Goal: Task Accomplishment & Management: Complete application form

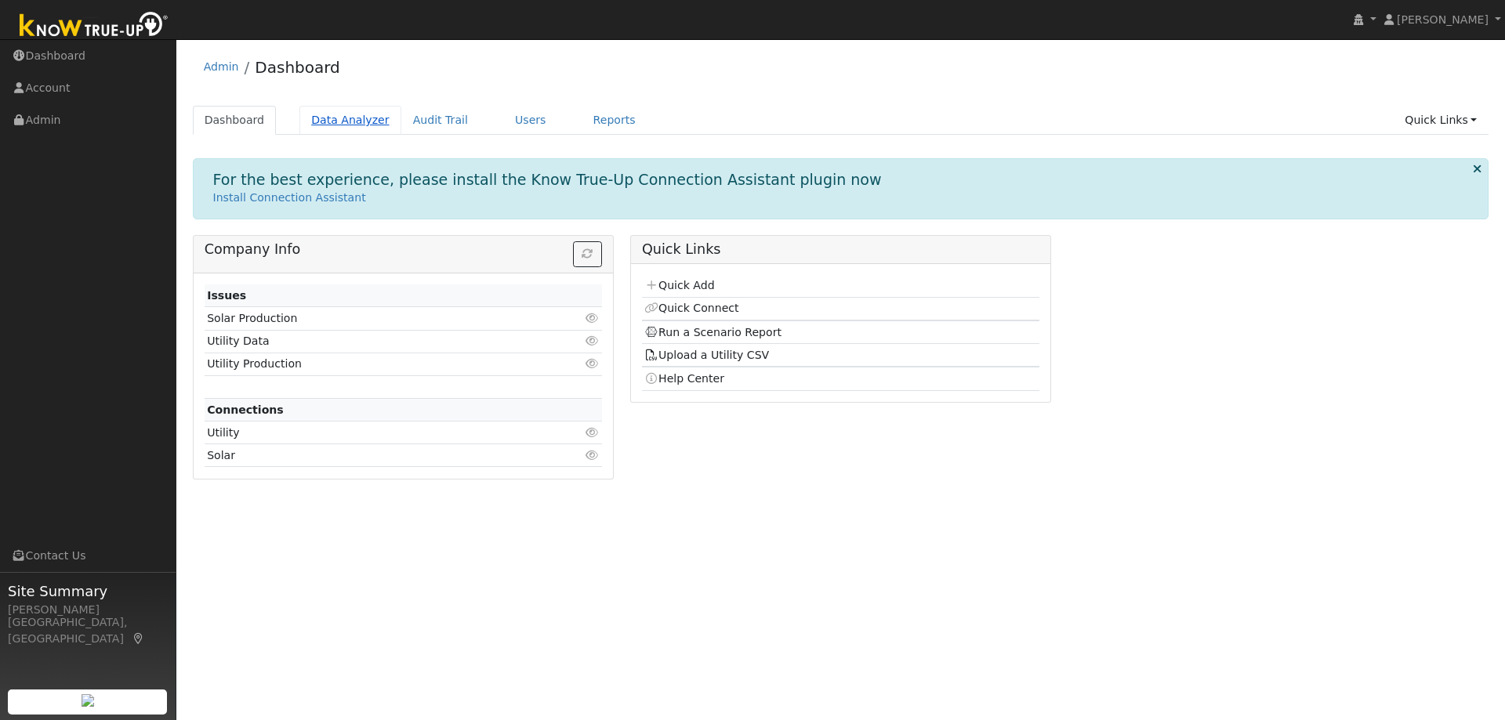
click at [332, 124] on link "Data Analyzer" at bounding box center [350, 120] width 102 height 29
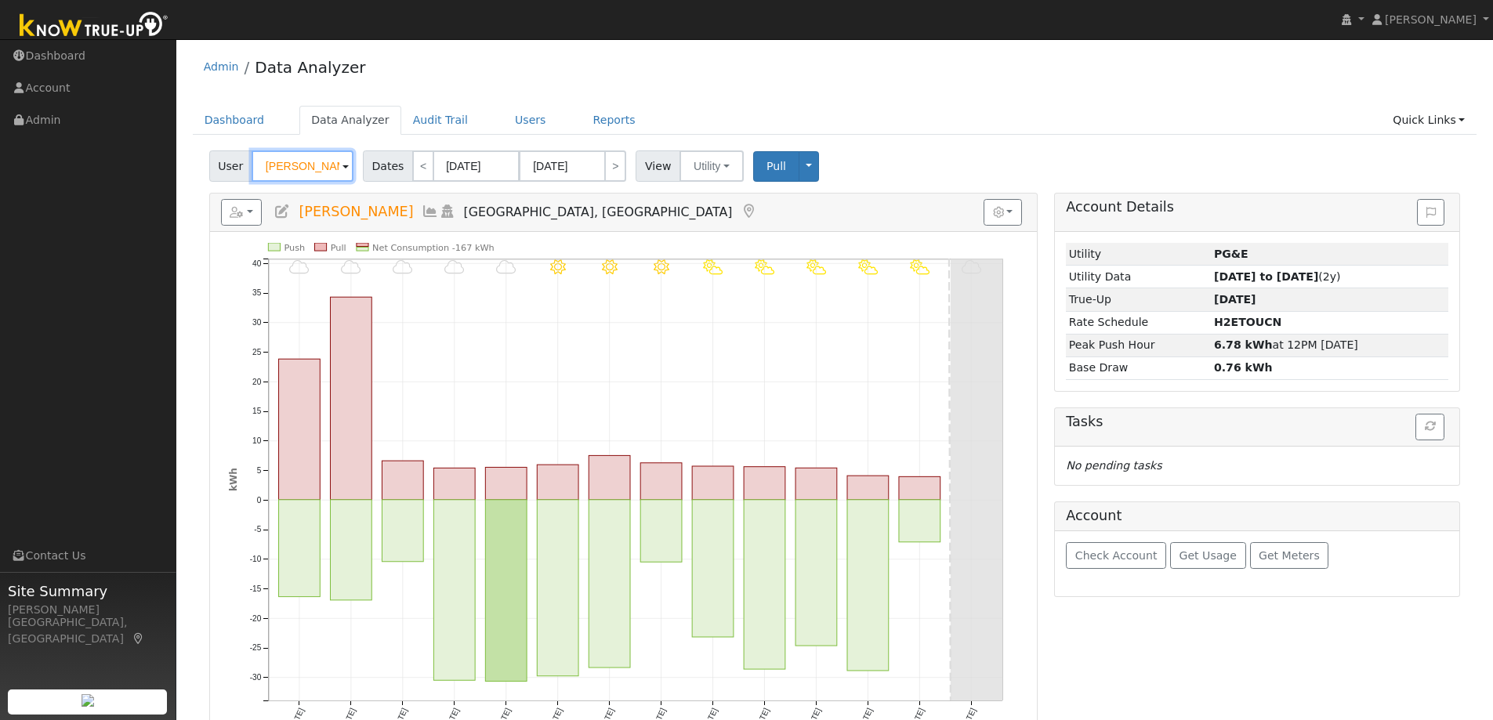
click at [332, 164] on input "Denise Silicani" at bounding box center [303, 166] width 102 height 31
click at [332, 164] on img at bounding box center [333, 166] width 39 height 30
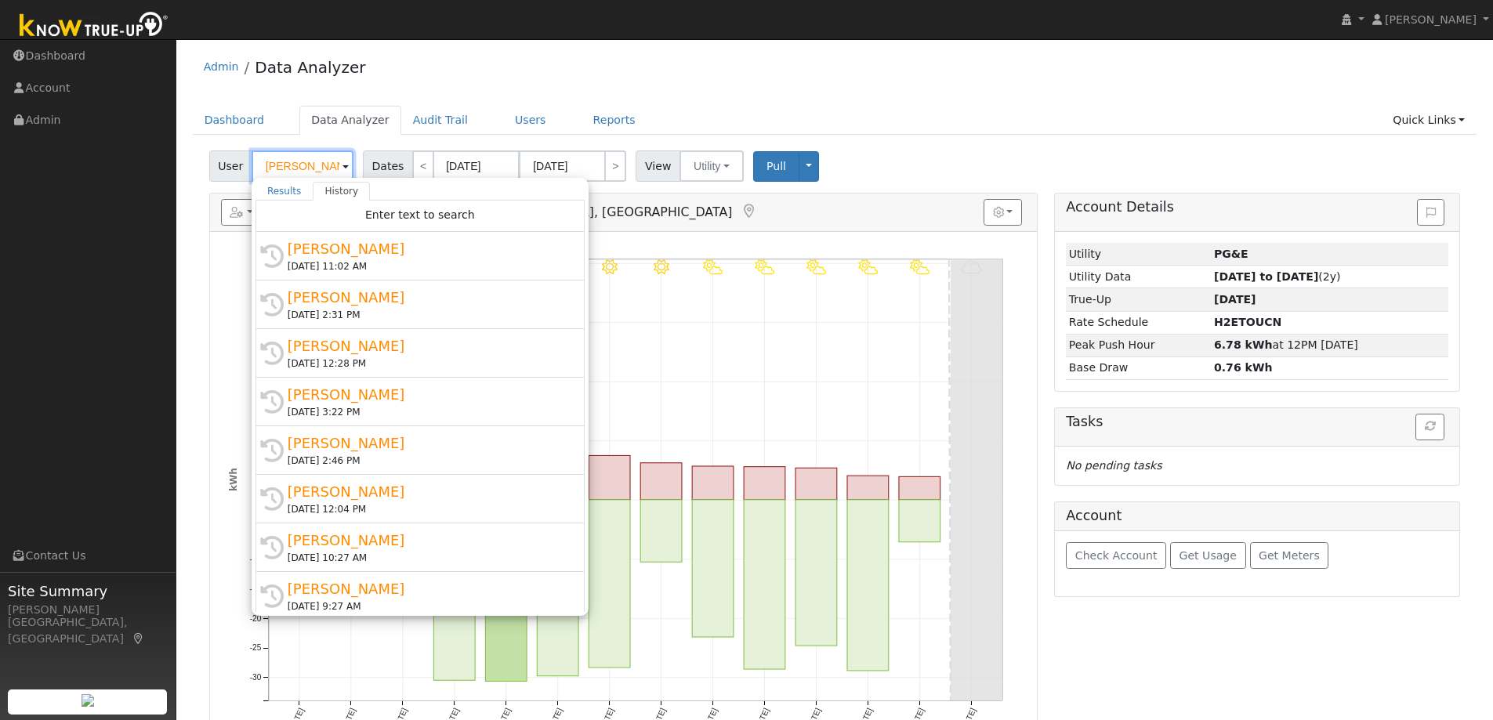
click at [318, 164] on input "Denise Silicani" at bounding box center [303, 166] width 102 height 31
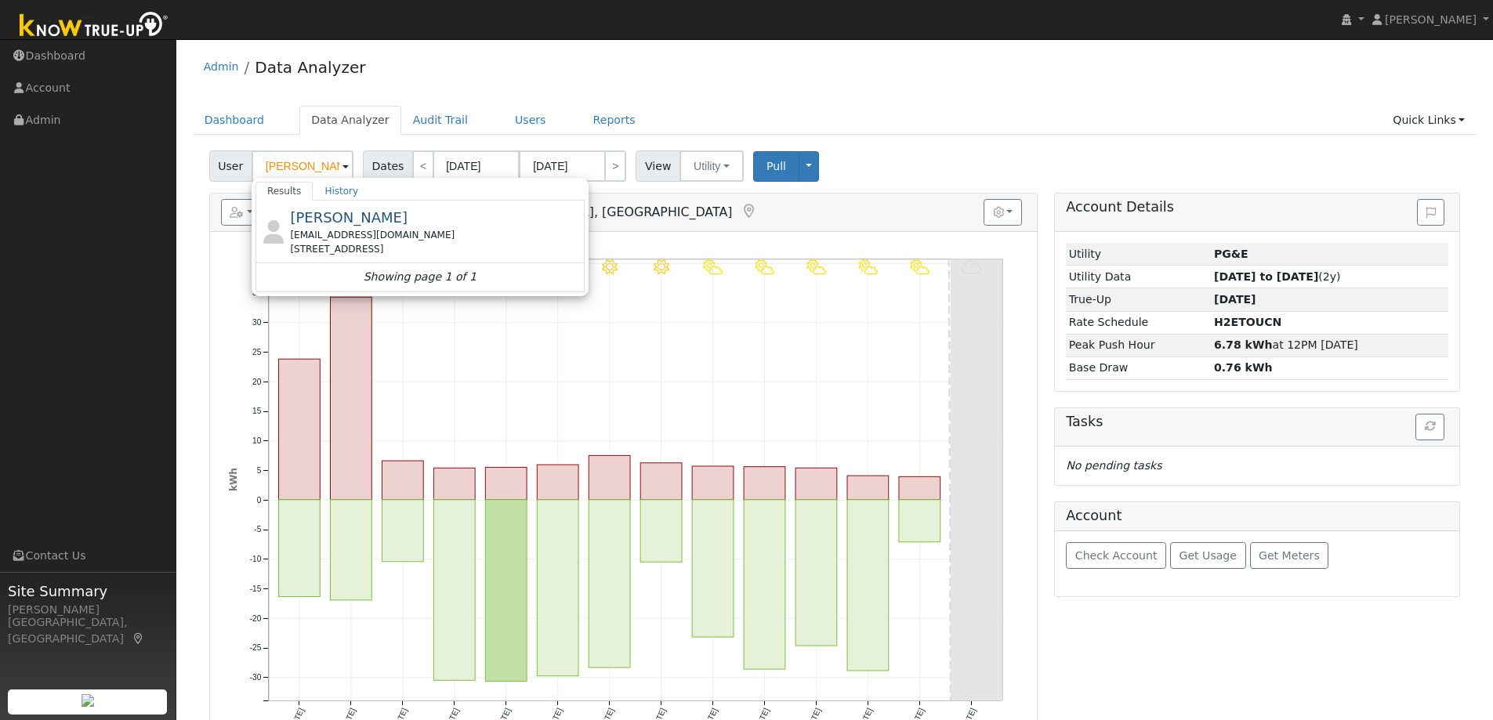
click at [448, 60] on div "Admin Data Analyzer" at bounding box center [835, 71] width 1285 height 48
type input "Denise Silicani"
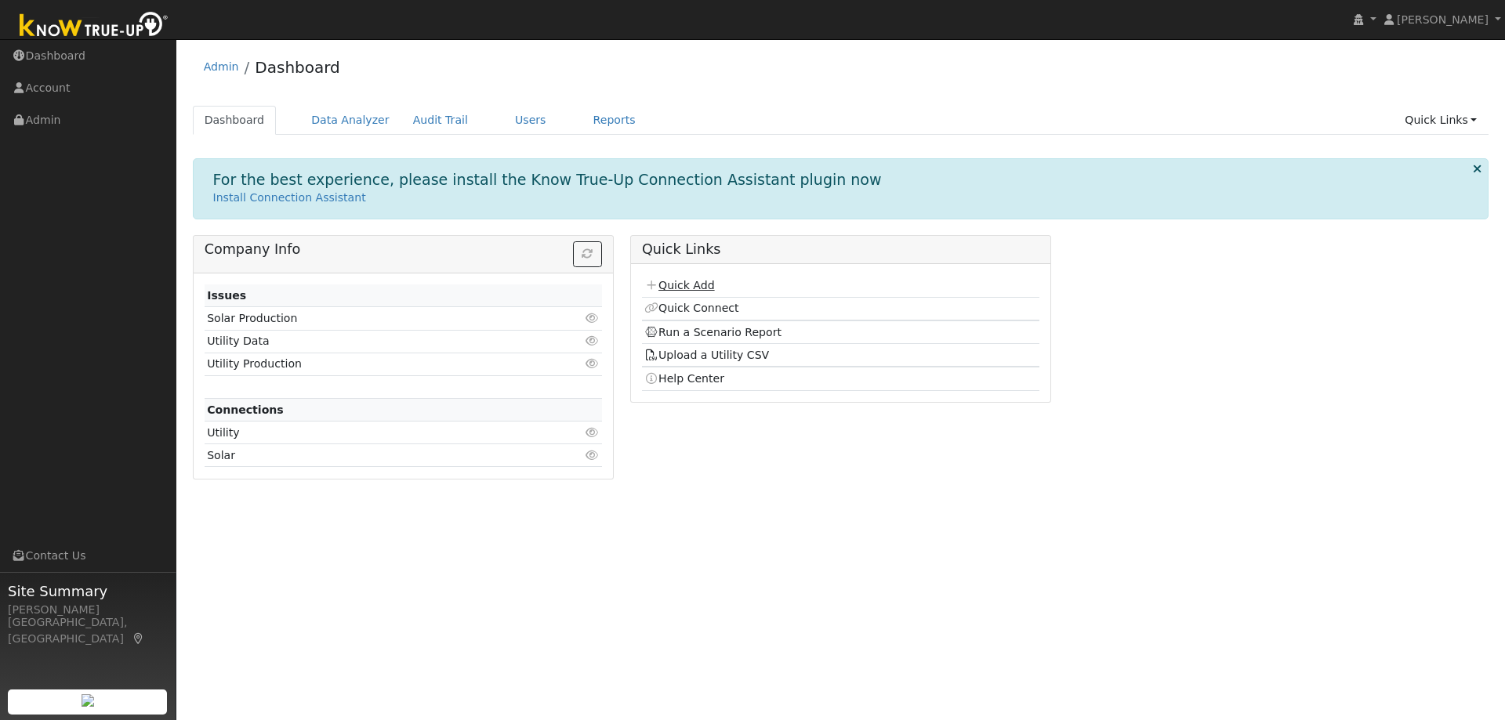
click at [689, 283] on link "Quick Add" at bounding box center [679, 285] width 70 height 13
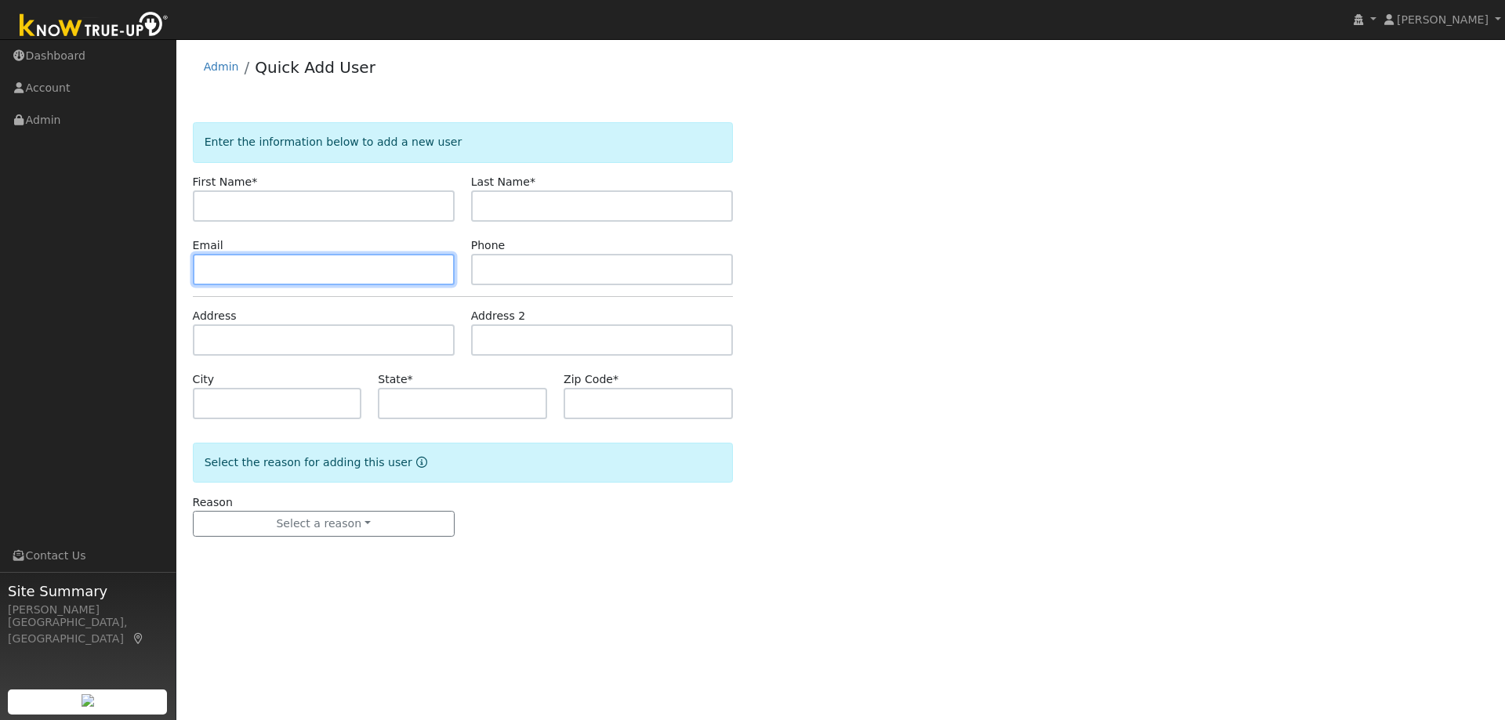
click at [343, 268] on input "text" at bounding box center [324, 269] width 262 height 31
paste input "carlynlynn@aol.com"
type input "carlynlynn@aol.com"
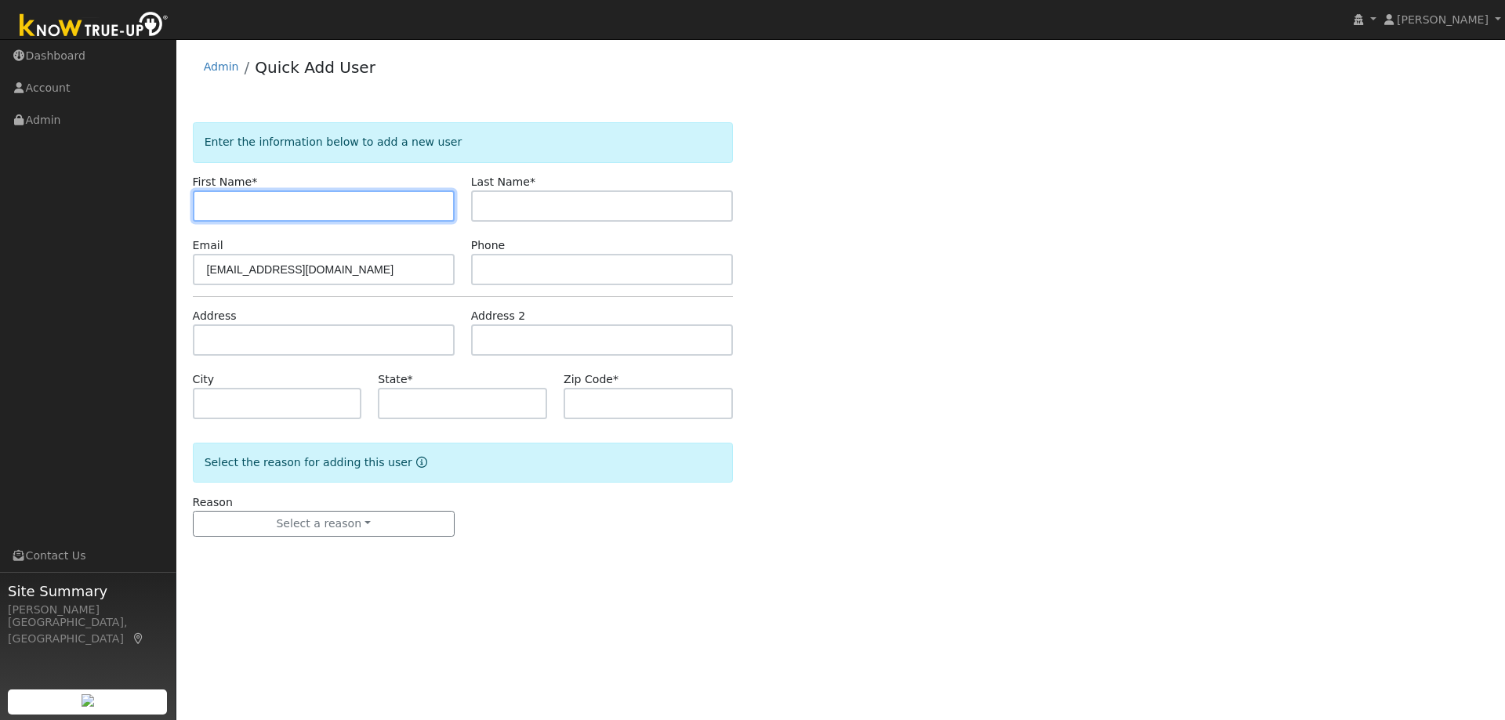
click at [315, 197] on input "text" at bounding box center [324, 205] width 262 height 31
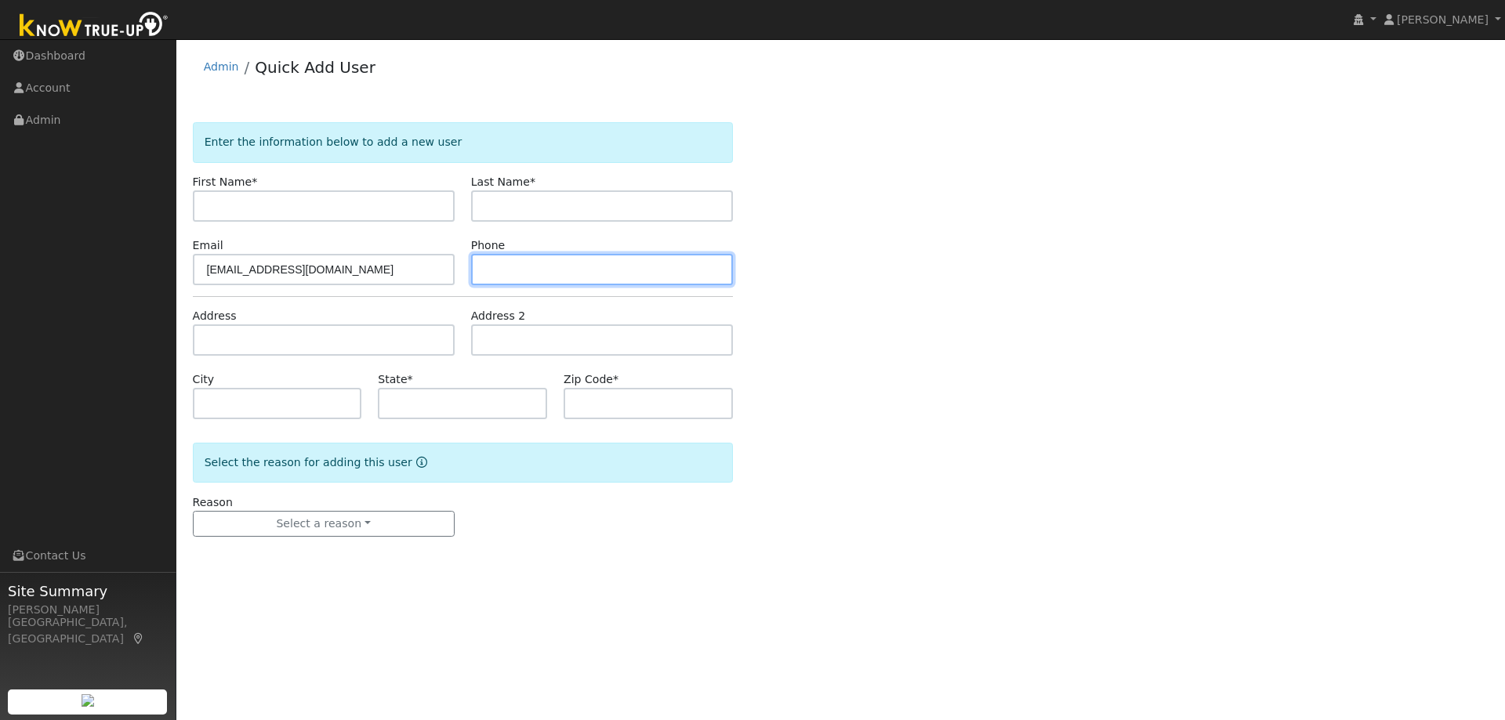
click at [592, 278] on input "text" at bounding box center [602, 269] width 262 height 31
paste input "4152572846"
type input "4152572846"
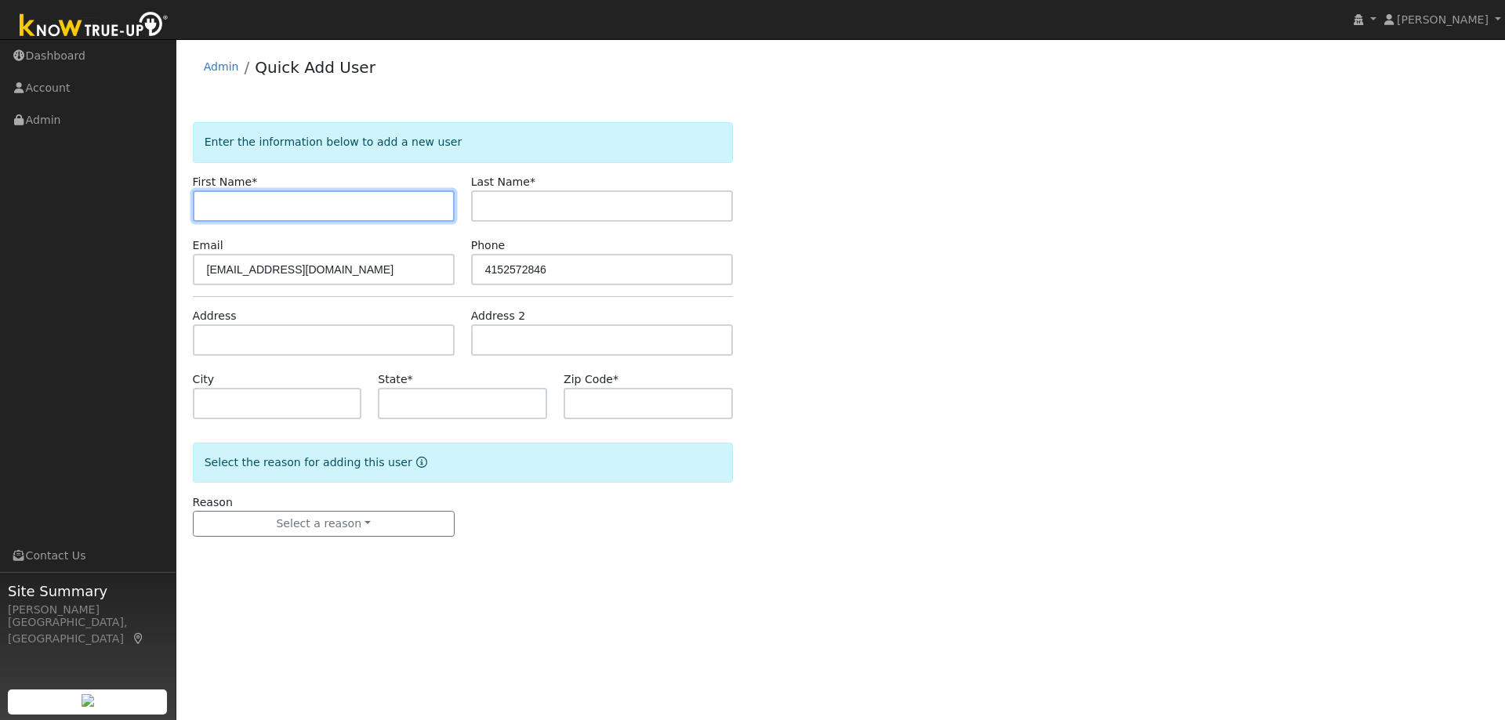
click at [299, 198] on input "text" at bounding box center [324, 205] width 262 height 31
paste input "Carolyn"
type input "Carolyn"
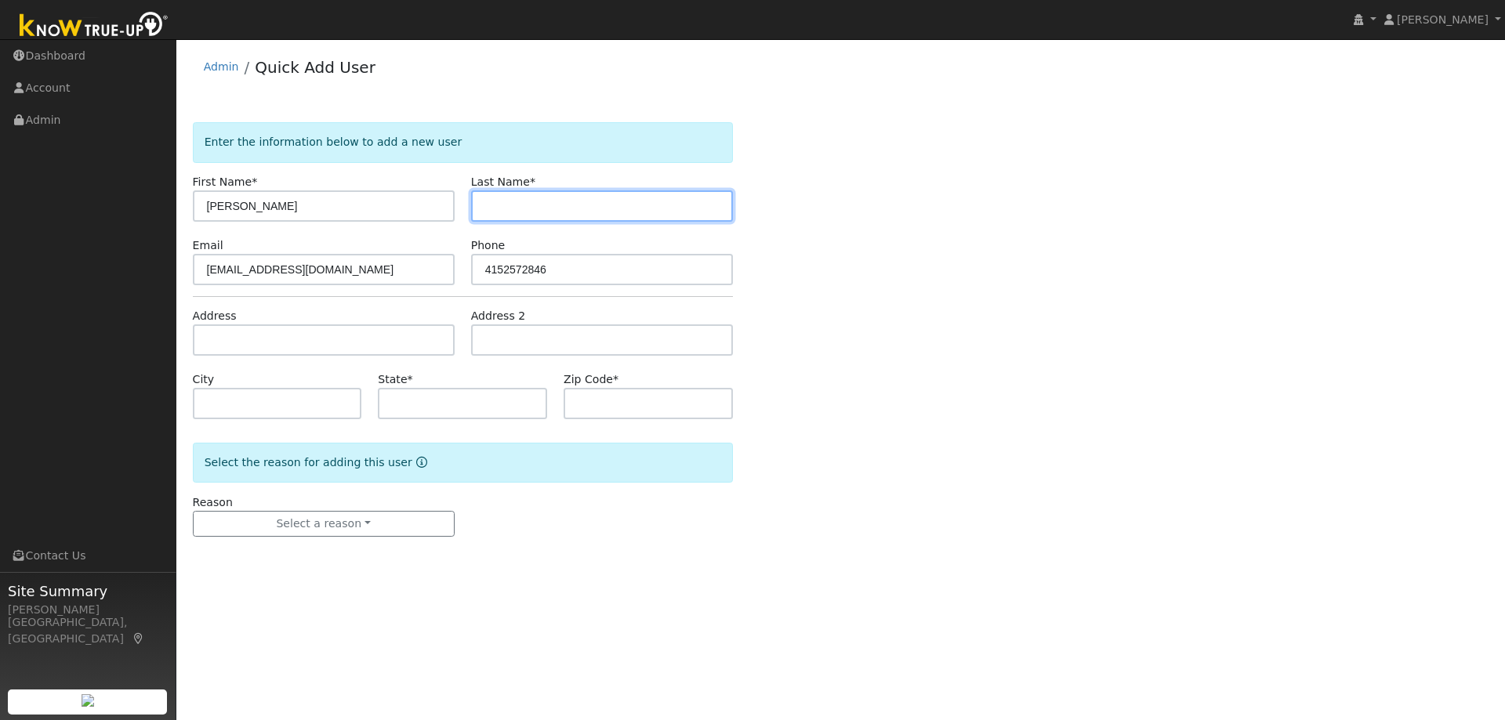
click at [544, 205] on input "text" at bounding box center [602, 205] width 262 height 31
type input "Lynn"
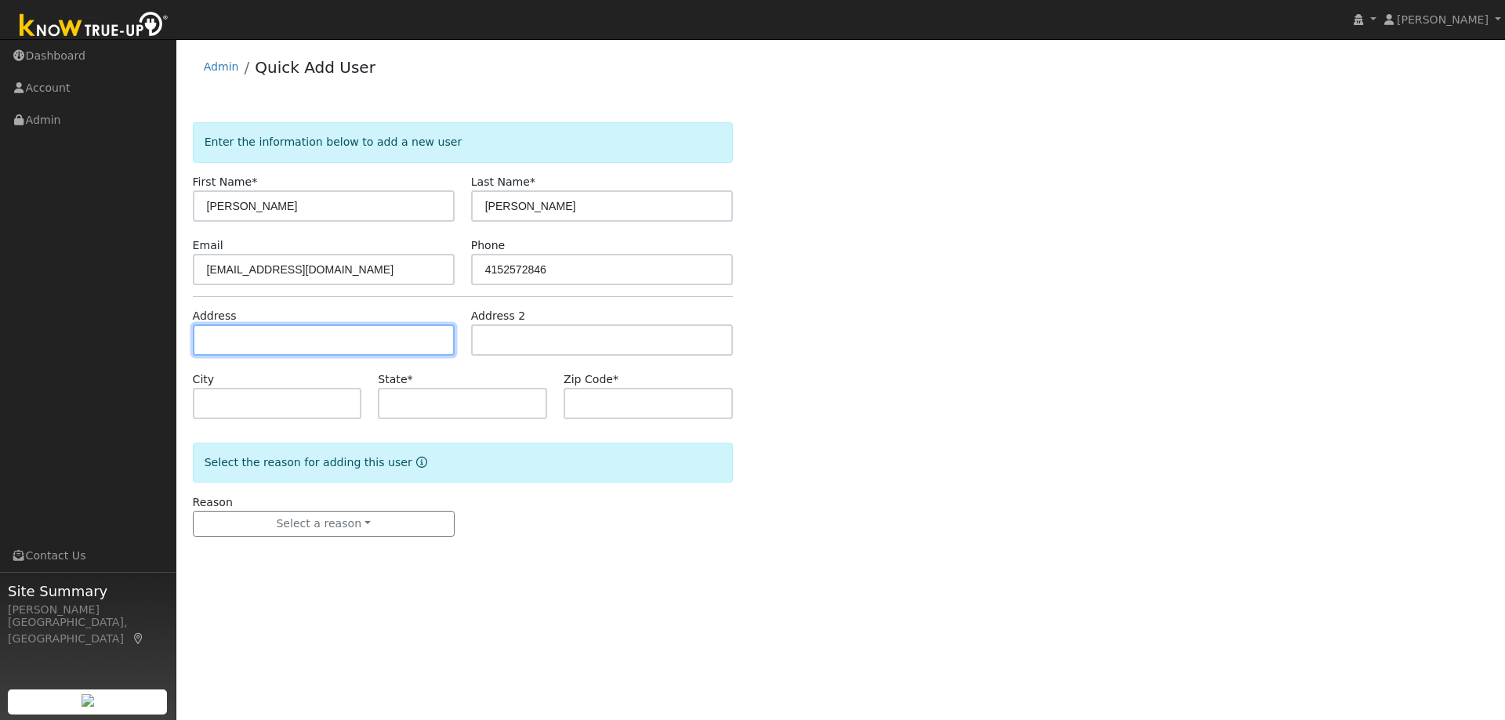
click at [325, 339] on input "text" at bounding box center [324, 340] width 262 height 31
paste input "23 Saddleback Court, Danville,CA 94506"
type input "23 Saddleback Court"
type input "Danville"
type input "CA"
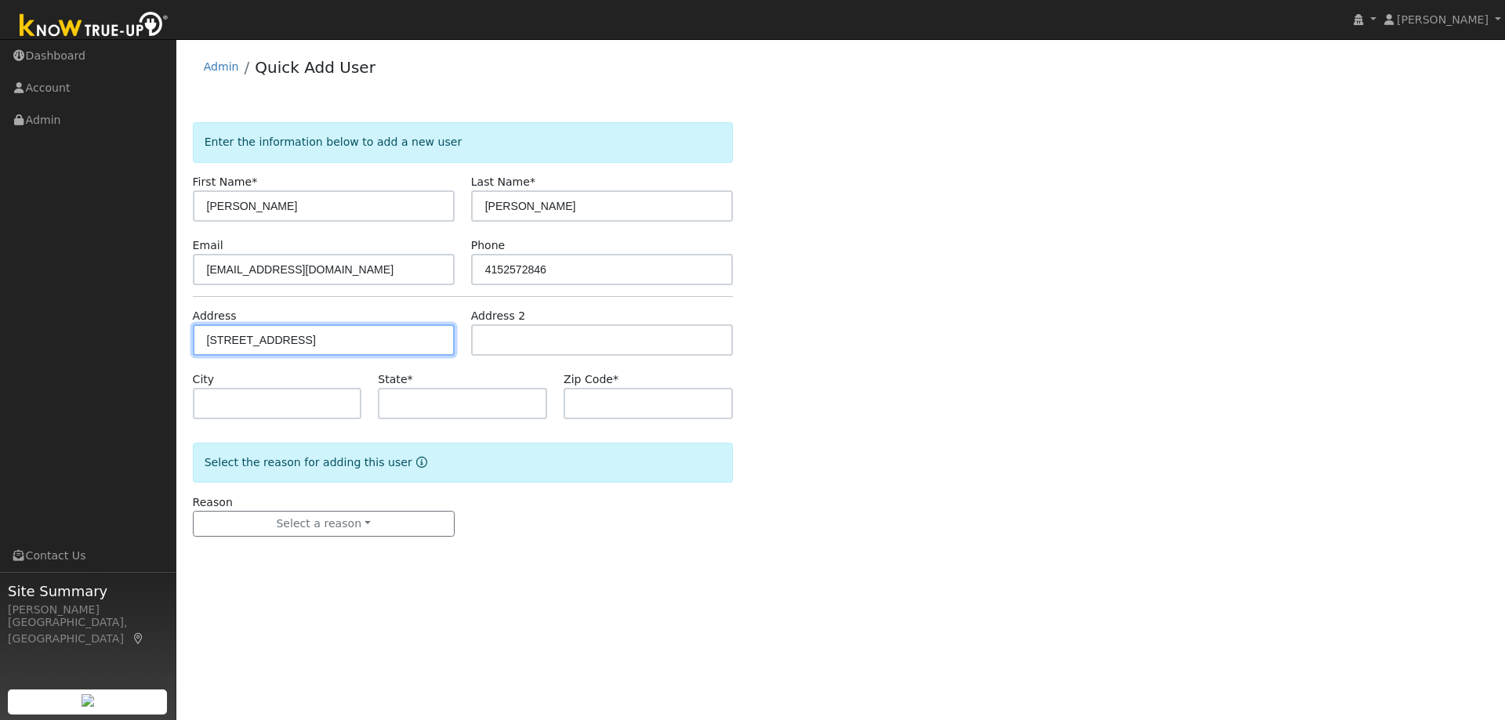
type input "94506"
click at [303, 509] on div "Reason Select a reason New lead New customer adding solar New customer has solar" at bounding box center [323, 516] width 278 height 43
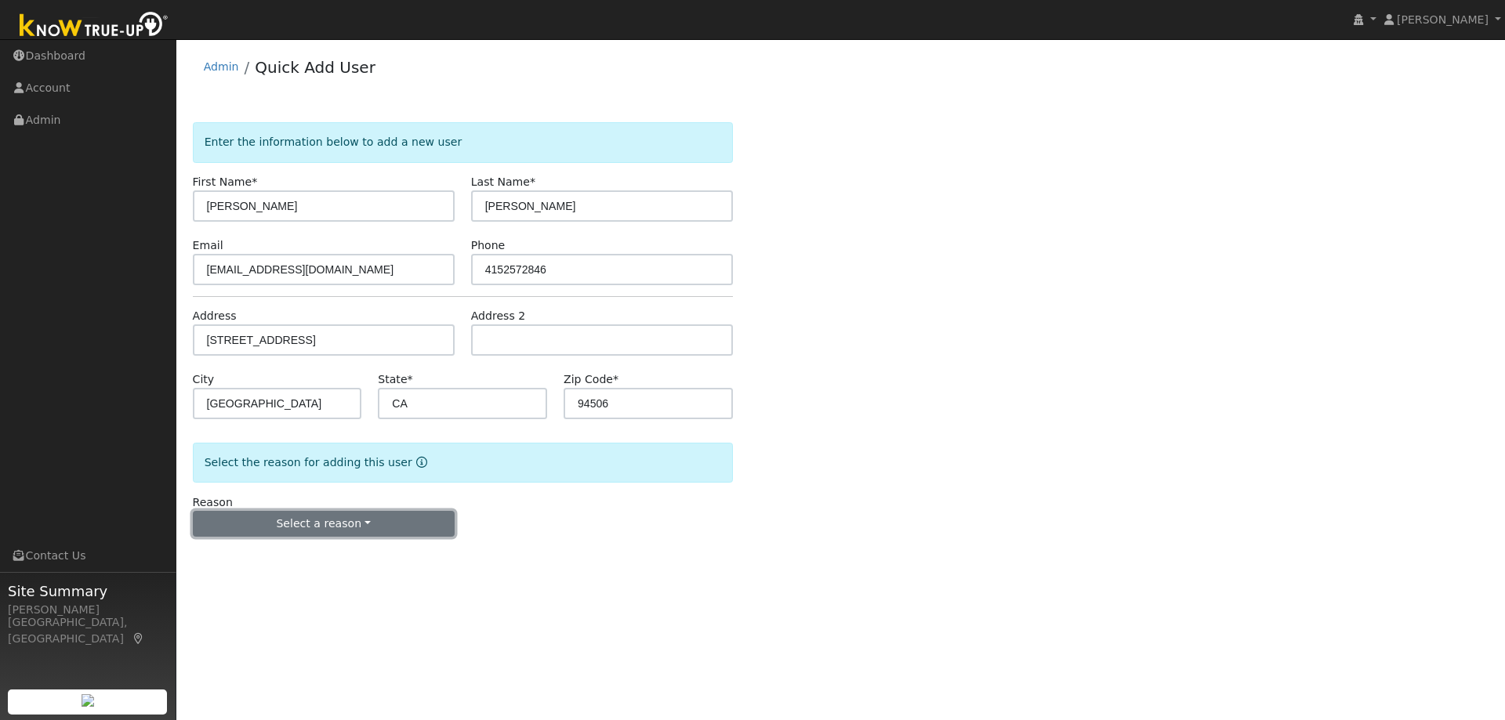
click at [317, 532] on button "Select a reason" at bounding box center [324, 524] width 262 height 27
click at [297, 560] on link "New lead" at bounding box center [280, 557] width 173 height 22
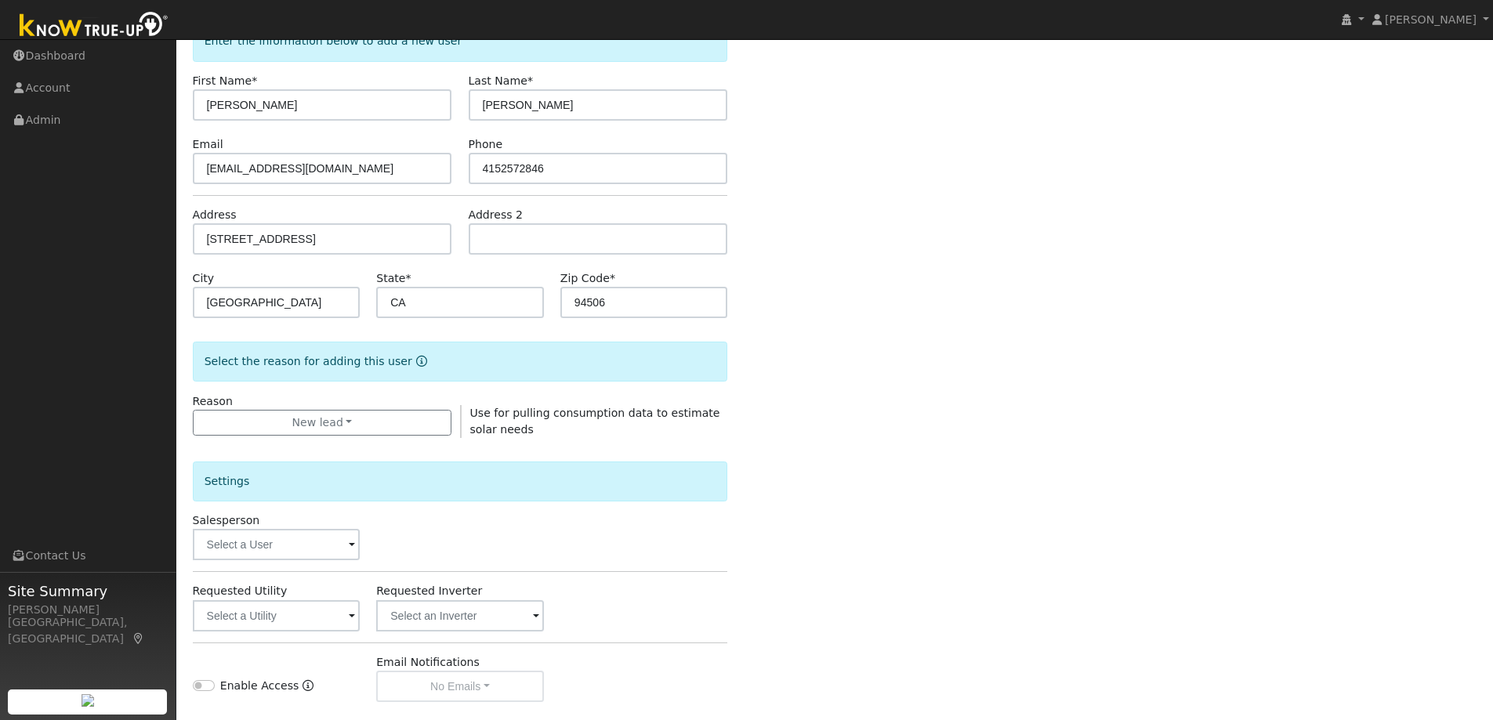
scroll to position [235, 0]
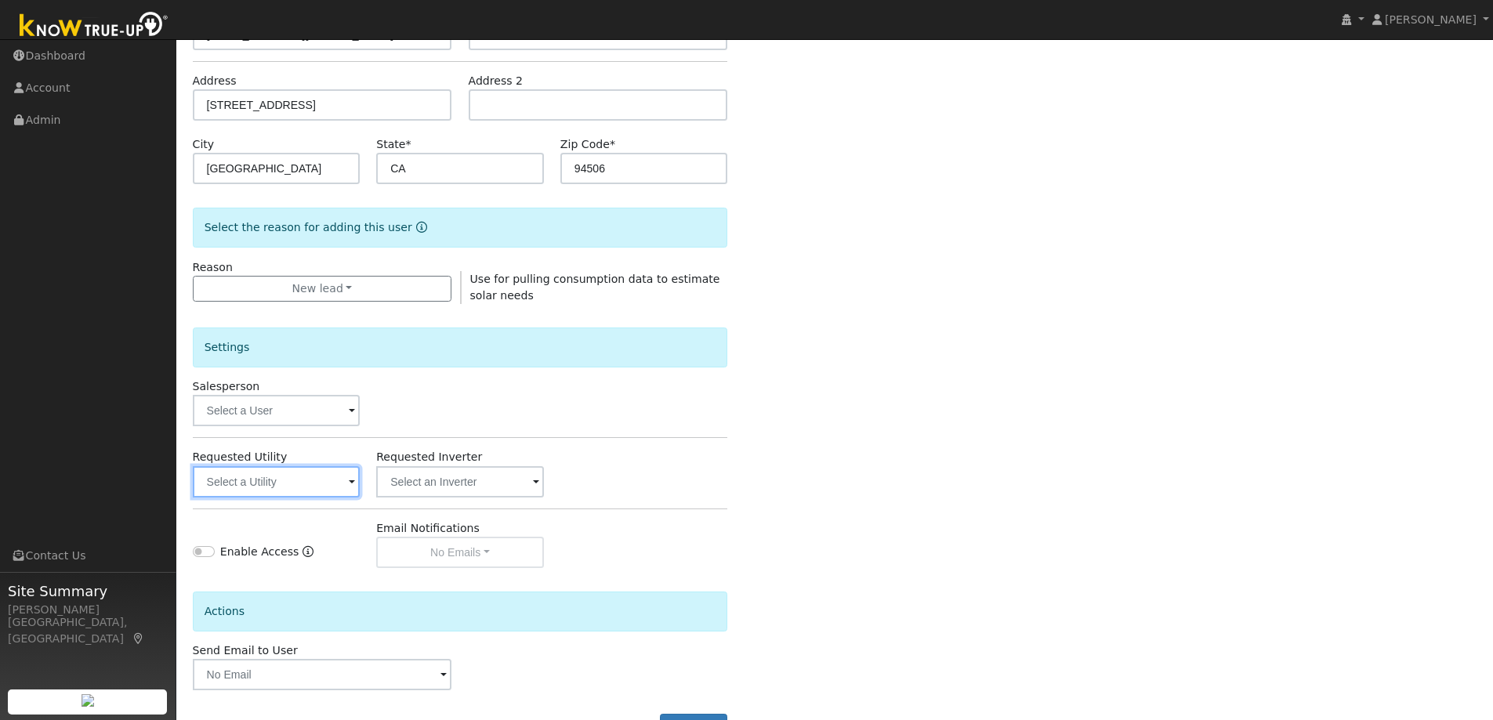
click at [296, 477] on input "text" at bounding box center [277, 481] width 168 height 31
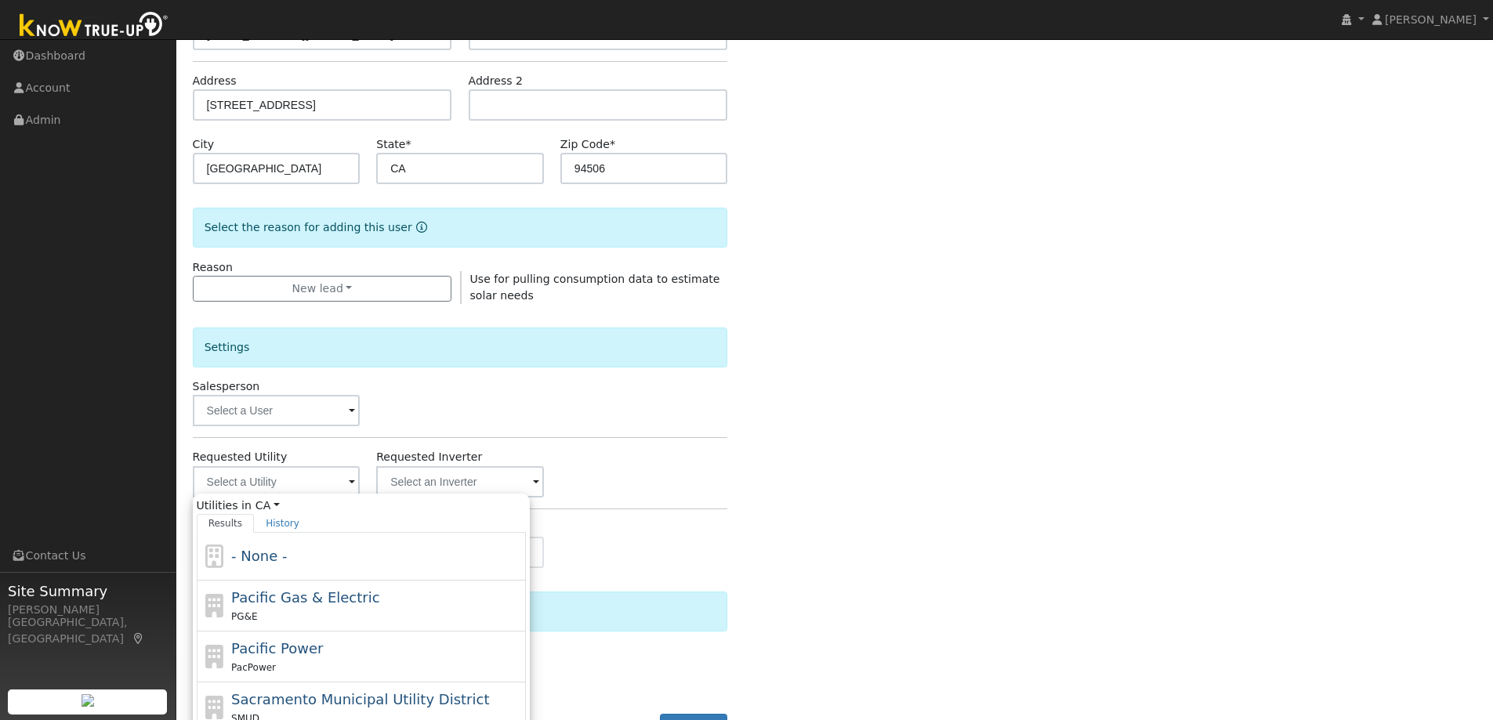
drag, startPoint x: 388, startPoint y: 601, endPoint x: 461, endPoint y: 585, distance: 74.7
click at [388, 601] on div "Pacific Gas & Electric PG&E" at bounding box center [376, 606] width 291 height 38
type input "Pacific Gas & Electric"
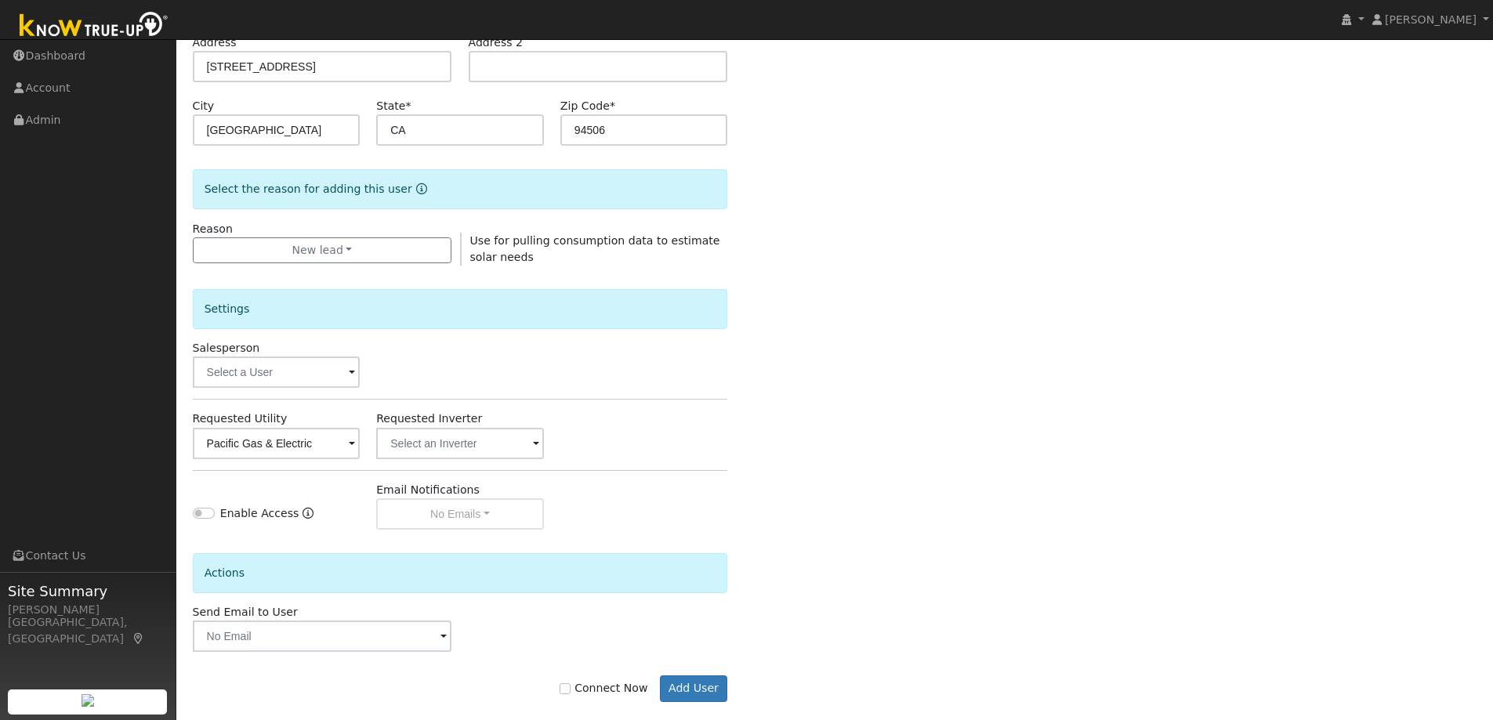
scroll to position [295, 0]
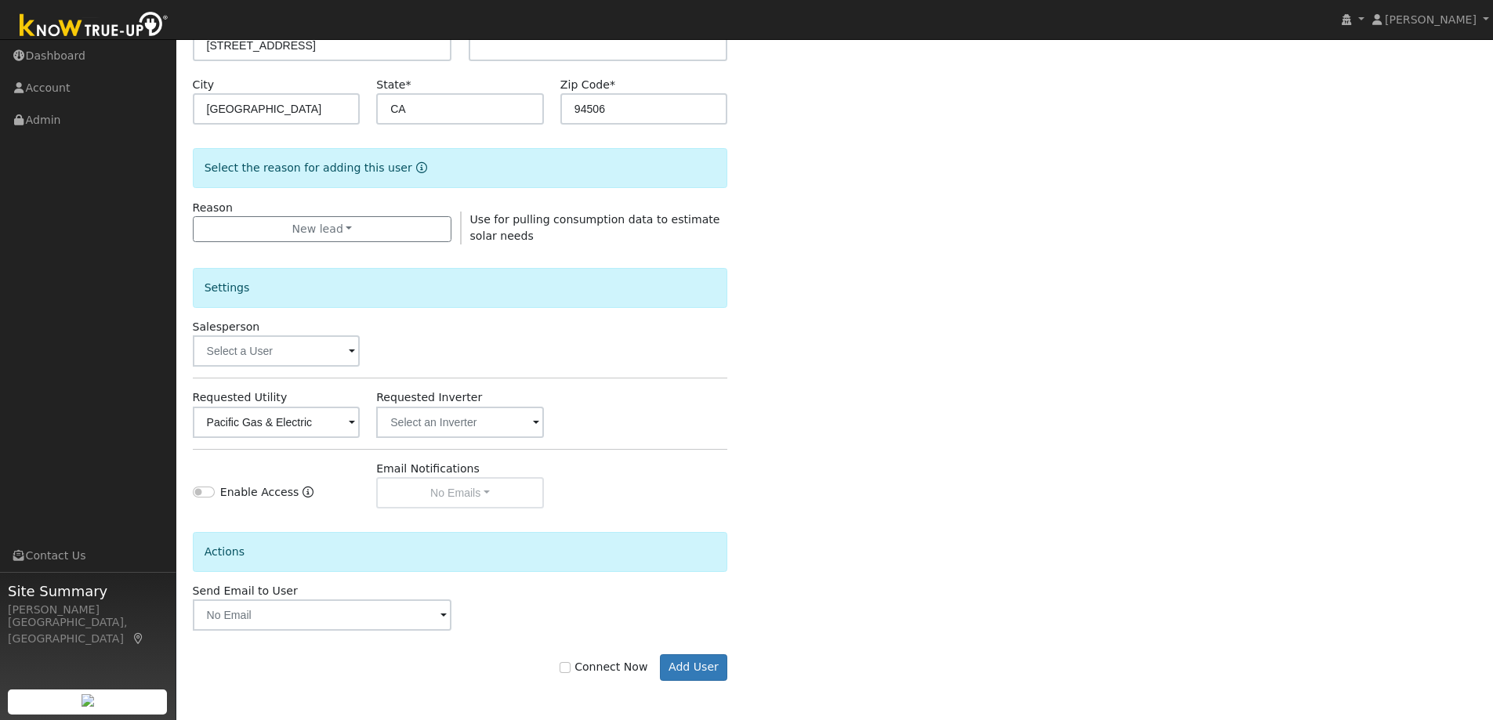
click at [603, 662] on label "Connect Now" at bounding box center [604, 667] width 88 height 16
click at [571, 662] on input "Connect Now" at bounding box center [565, 667] width 11 height 11
checkbox input "true"
click at [702, 663] on button "Add User" at bounding box center [694, 668] width 68 height 27
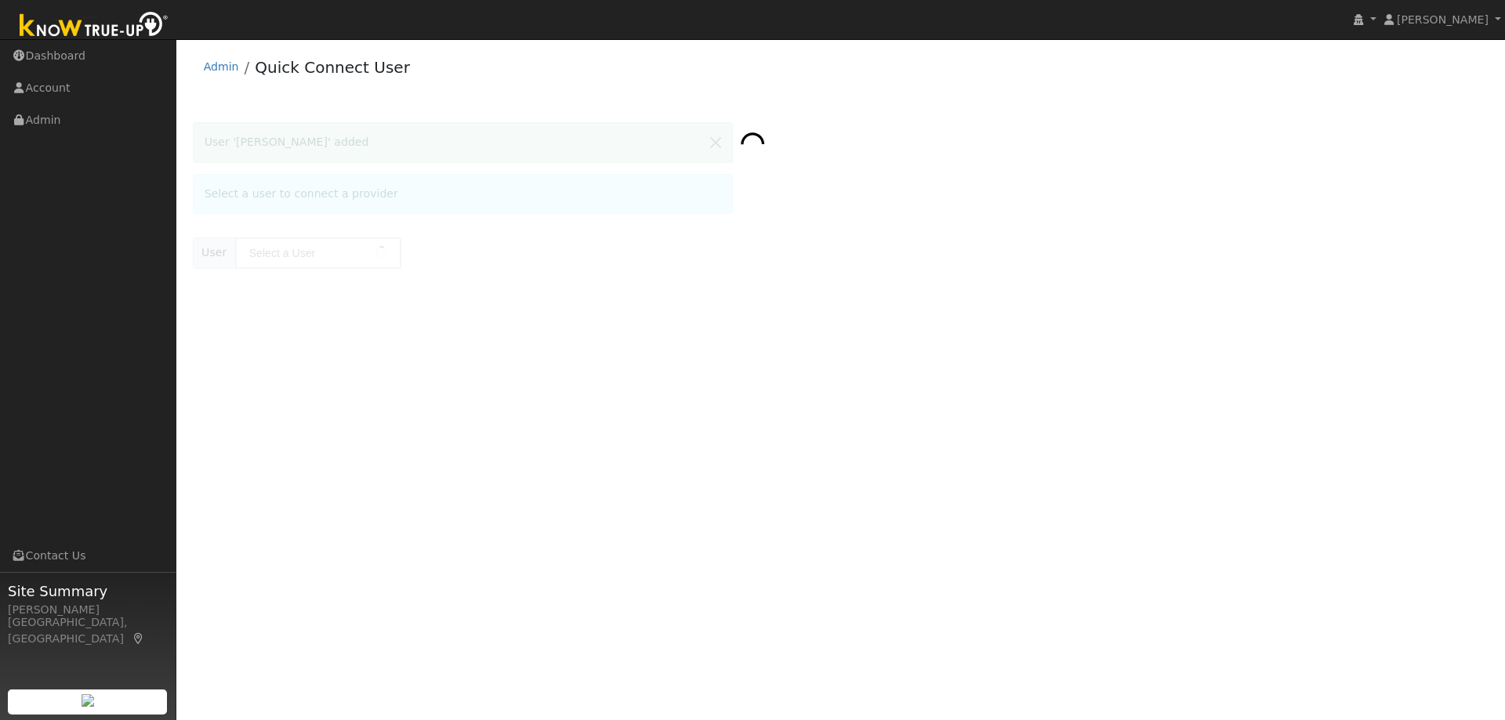
type input "[PERSON_NAME]"
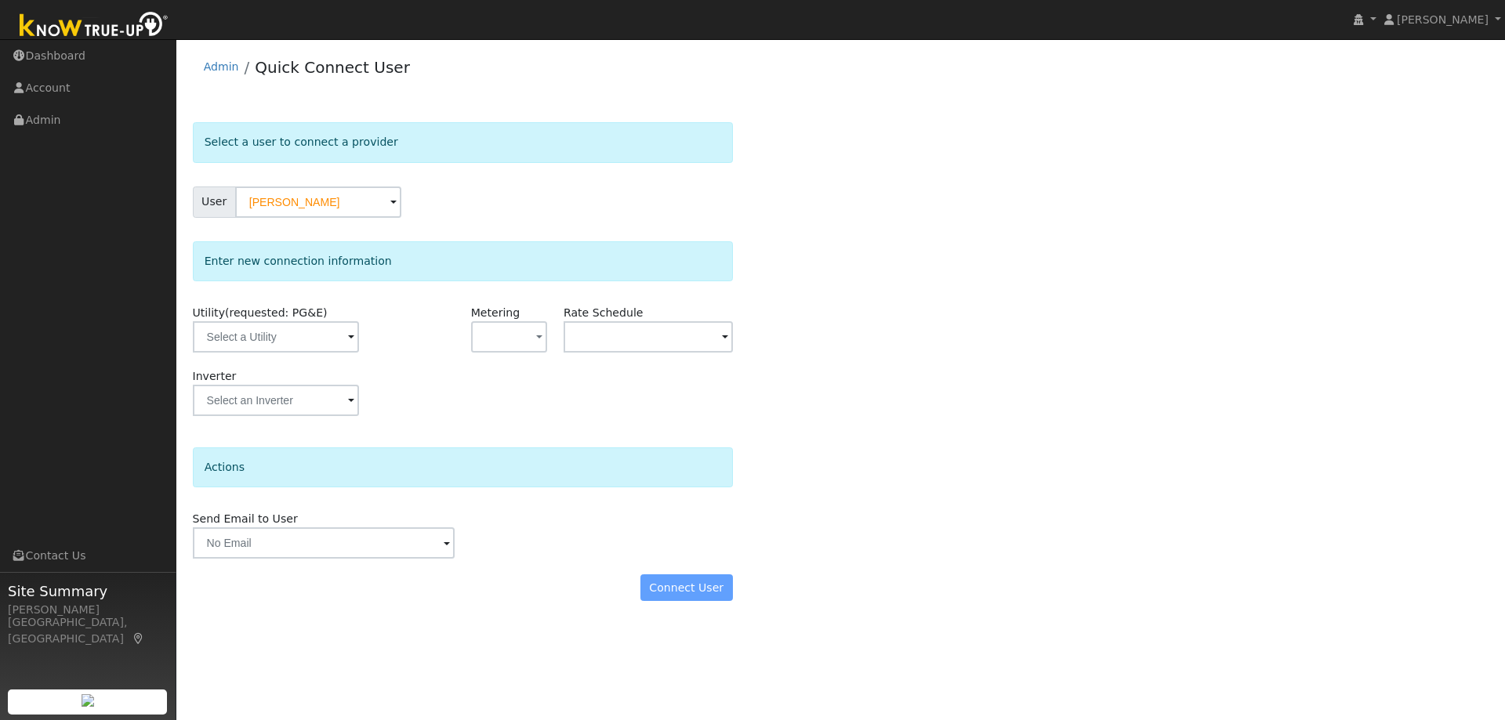
click at [246, 365] on div "Utility (requested: PG&E)" at bounding box center [277, 336] width 186 height 63
click at [252, 345] on input "text" at bounding box center [276, 336] width 166 height 31
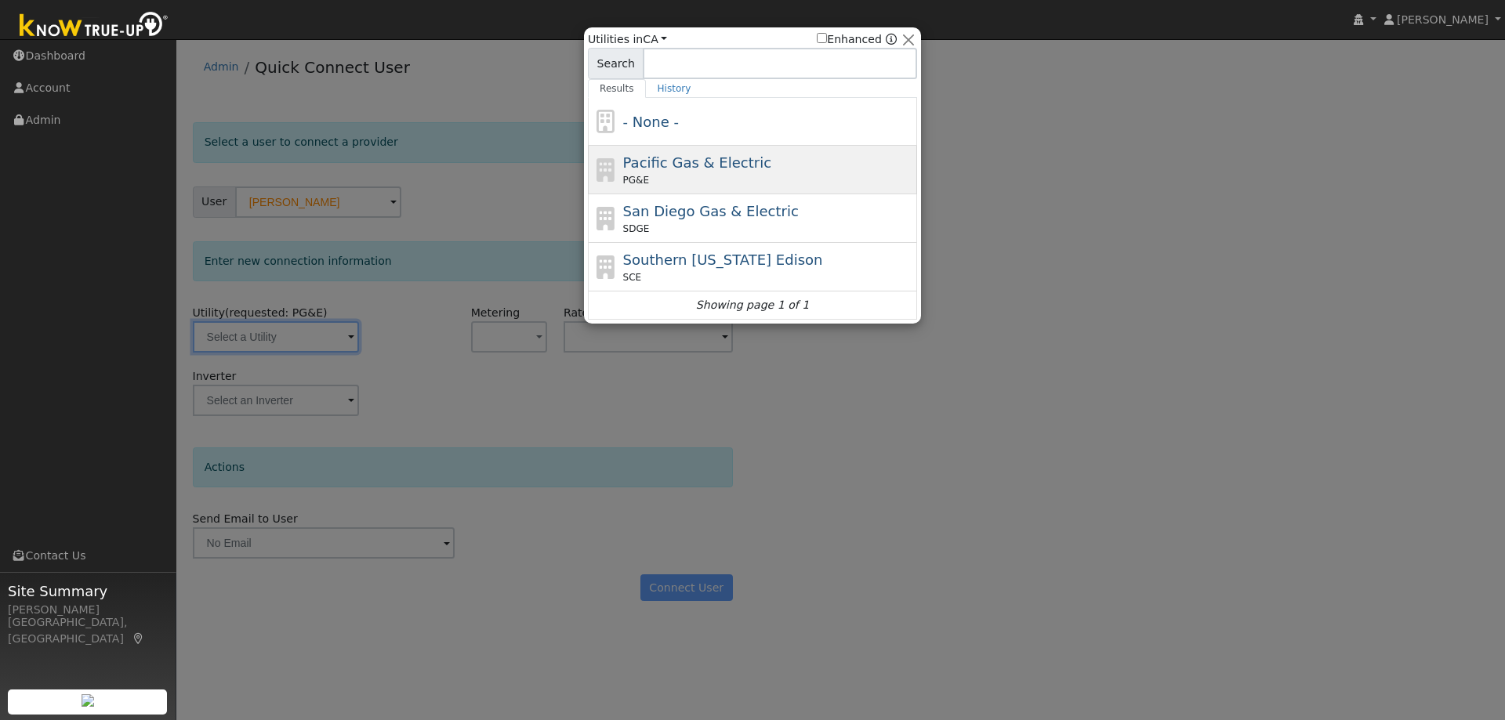
click at [673, 163] on span "Pacific Gas & Electric" at bounding box center [697, 162] width 148 height 16
type input "PG&E"
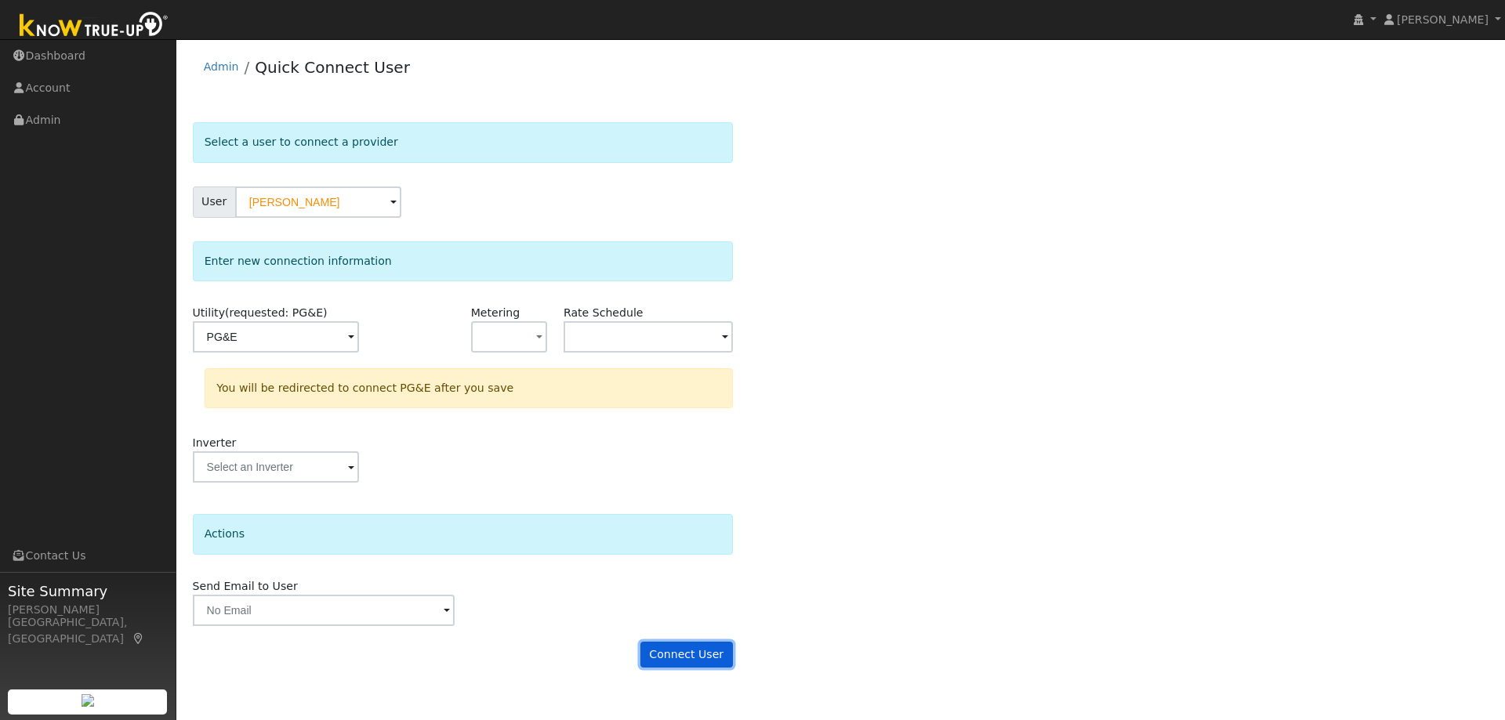
click at [706, 644] on button "Connect User" at bounding box center [686, 655] width 93 height 27
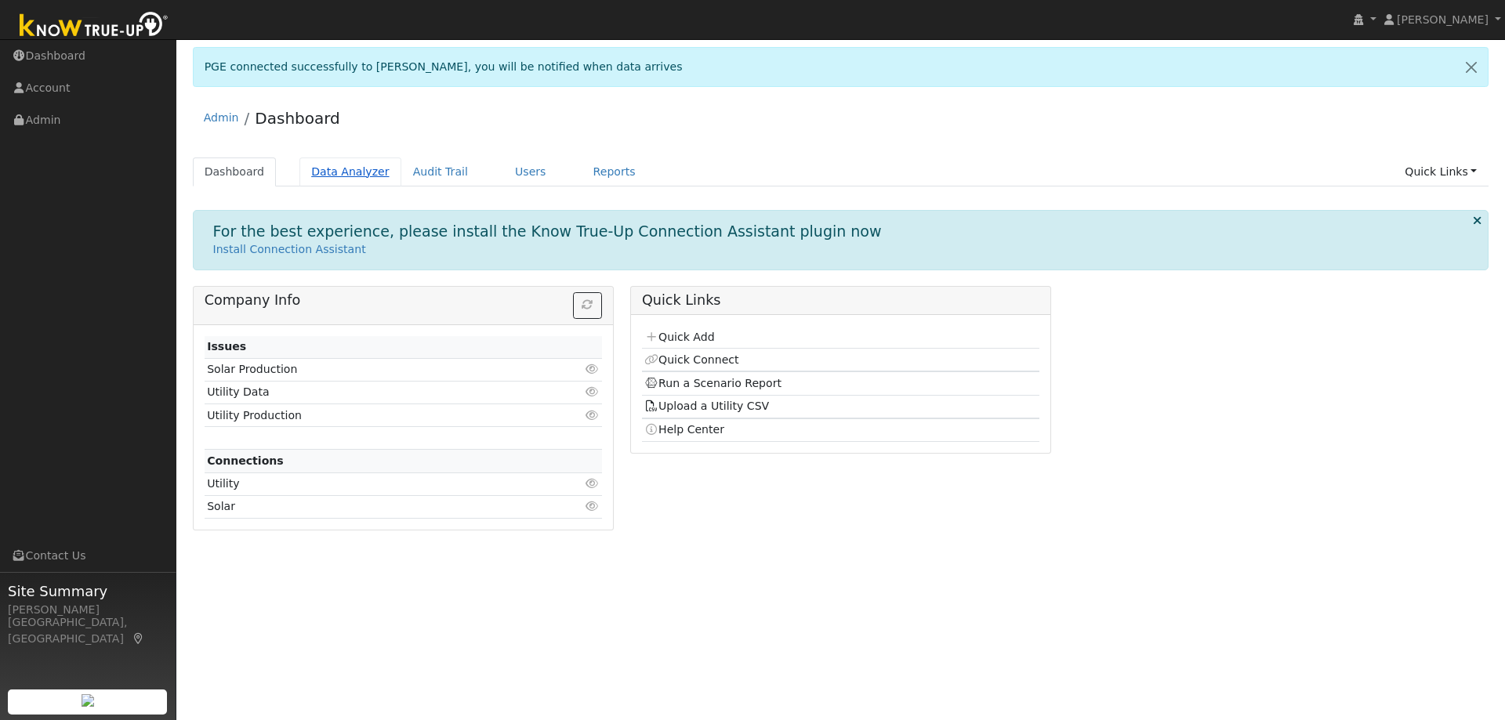
click at [328, 169] on link "Data Analyzer" at bounding box center [350, 172] width 102 height 29
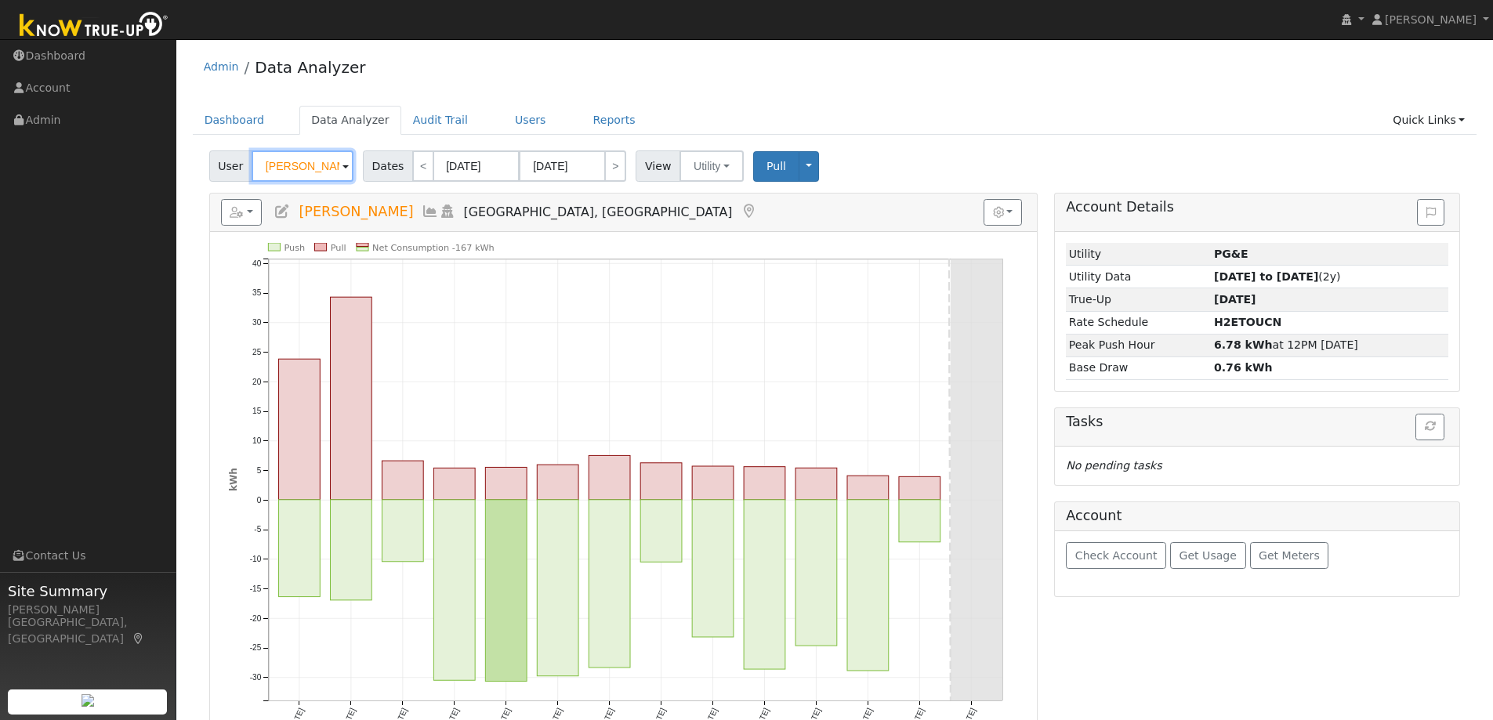
click at [280, 161] on input "[PERSON_NAME]" at bounding box center [303, 166] width 102 height 31
click at [280, 161] on input "Denise Silicani" at bounding box center [303, 166] width 102 height 31
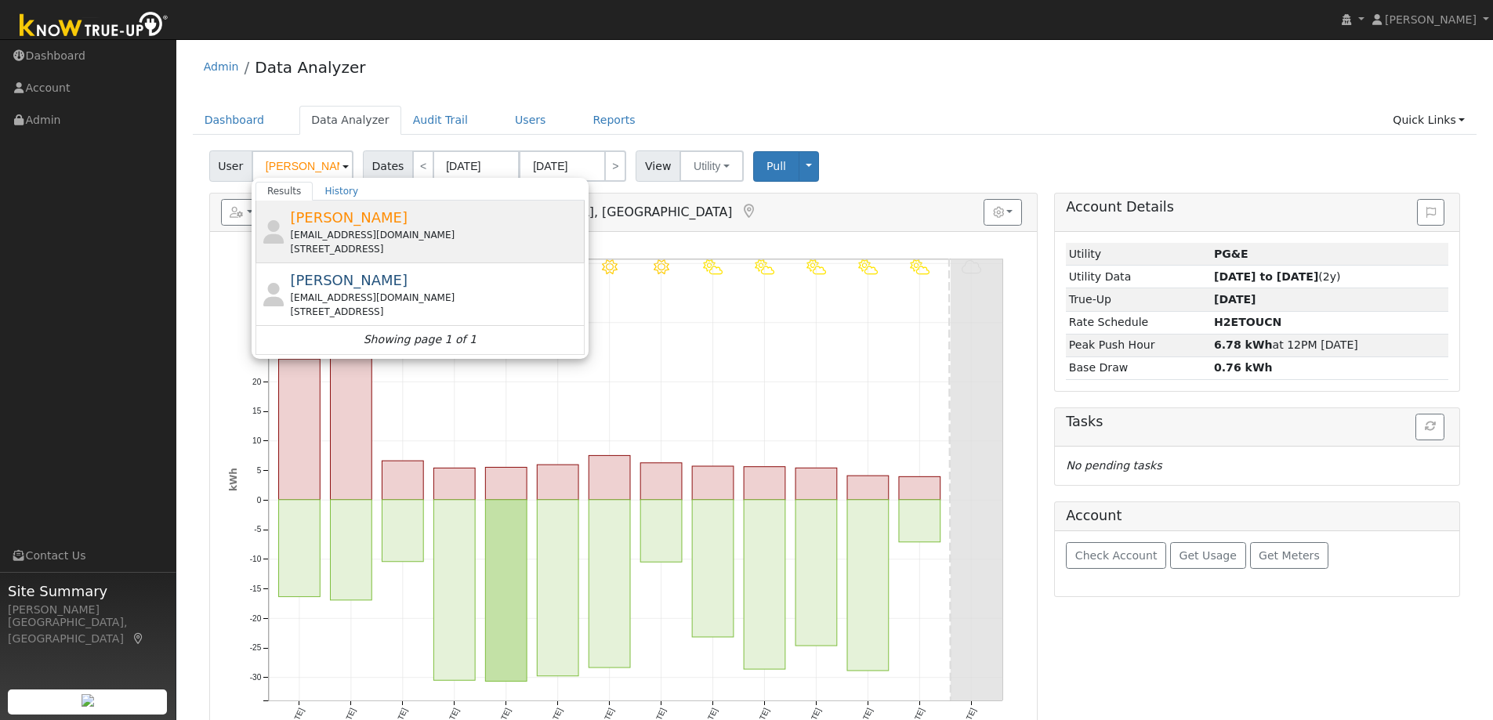
click at [344, 232] on div "carlynlynn@aol.com" at bounding box center [435, 235] width 291 height 14
type input "[PERSON_NAME]"
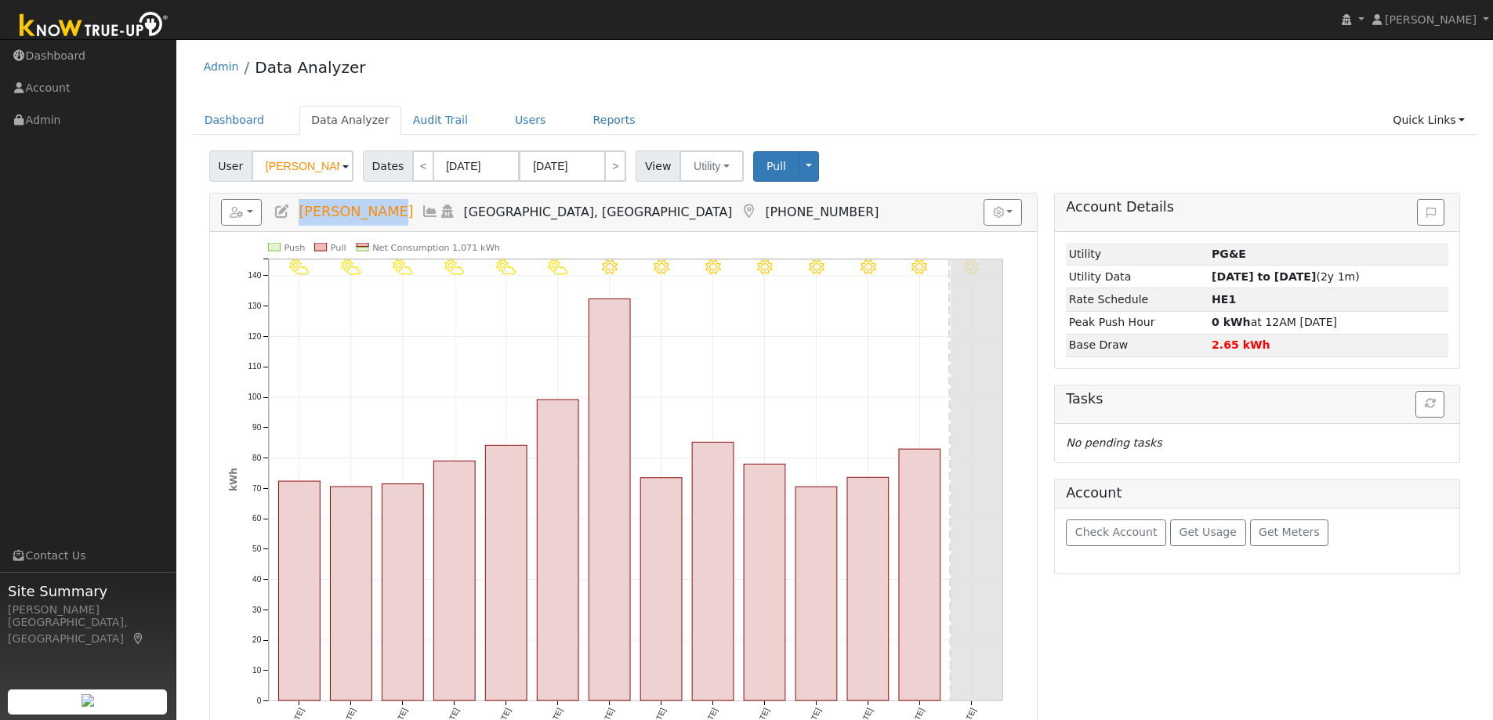
drag, startPoint x: 378, startPoint y: 214, endPoint x: 301, endPoint y: 213, distance: 76.8
click at [301, 213] on span "[PERSON_NAME]" at bounding box center [356, 212] width 114 height 16
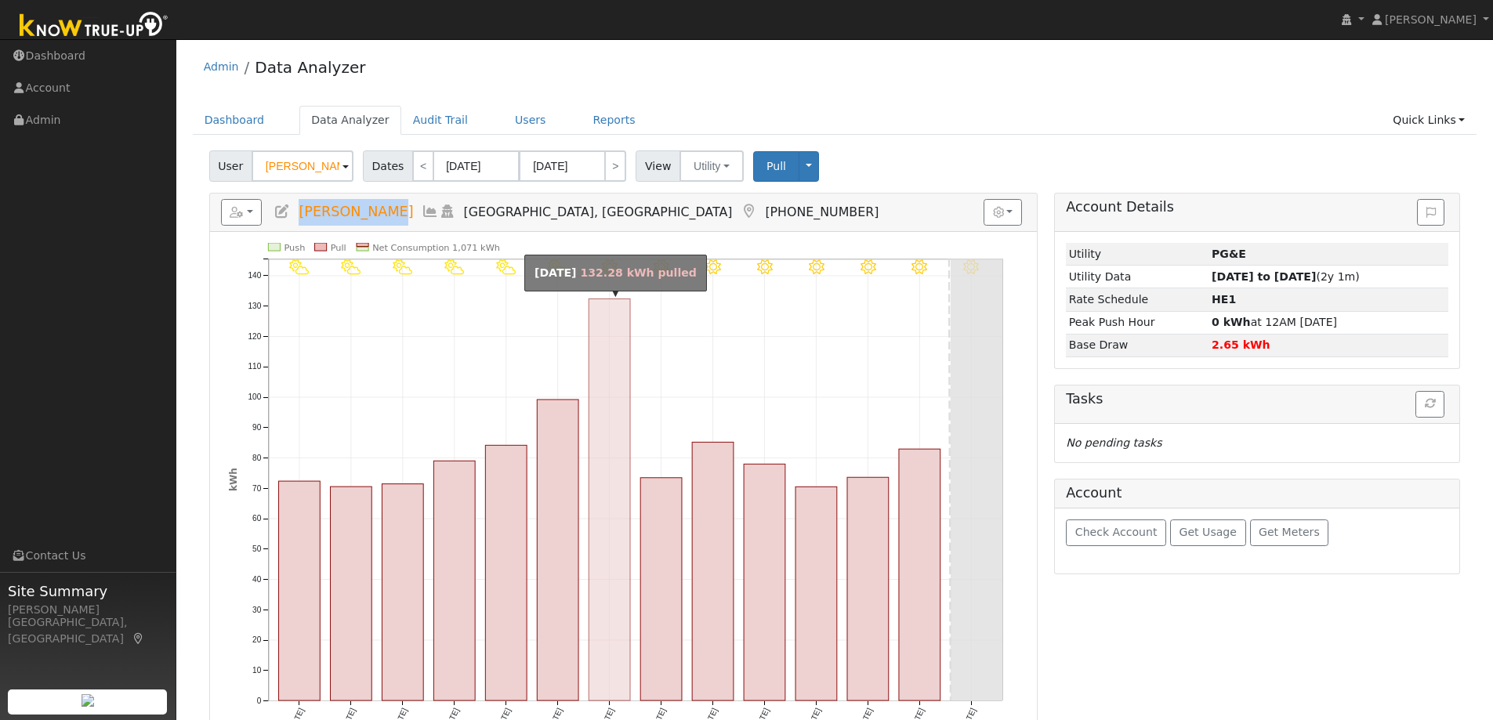
copy span "[PERSON_NAME]"
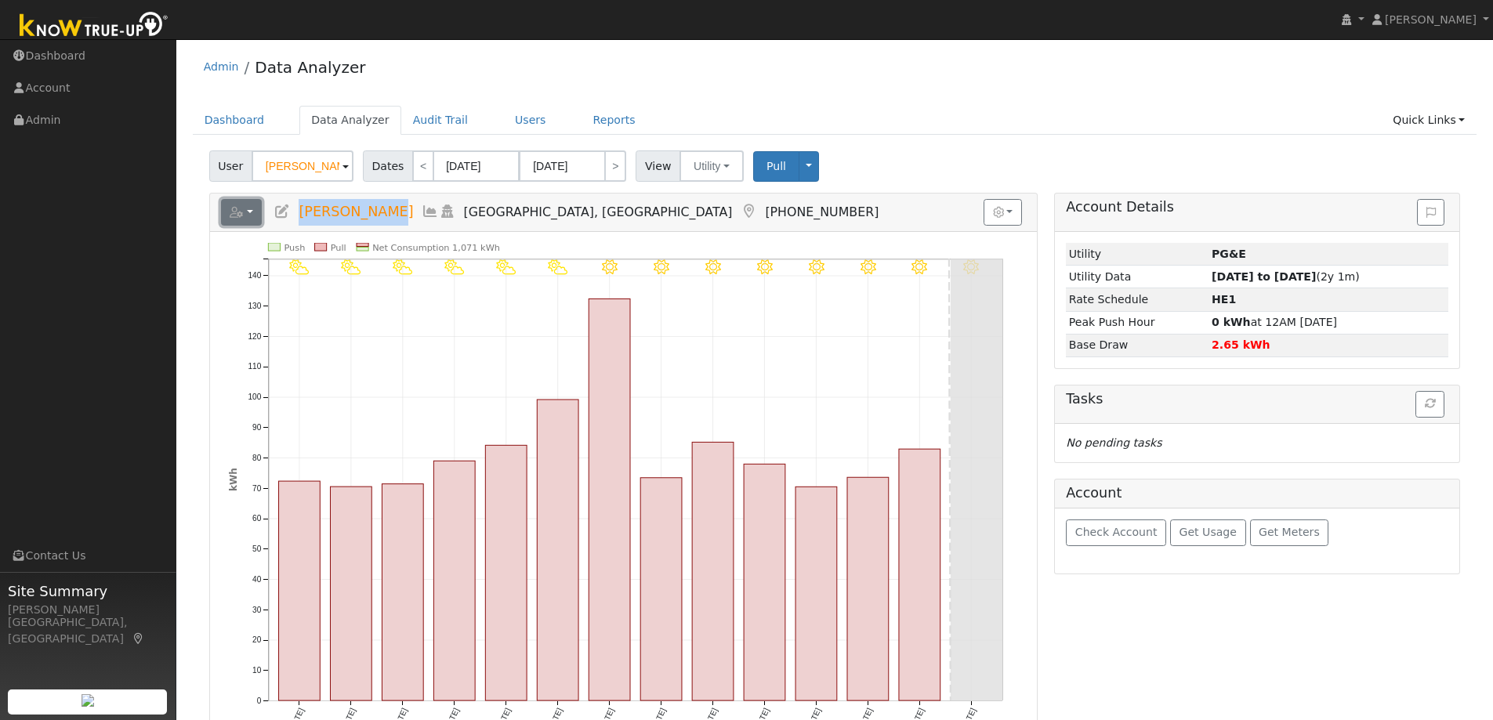
click at [256, 207] on button "button" at bounding box center [242, 212] width 42 height 27
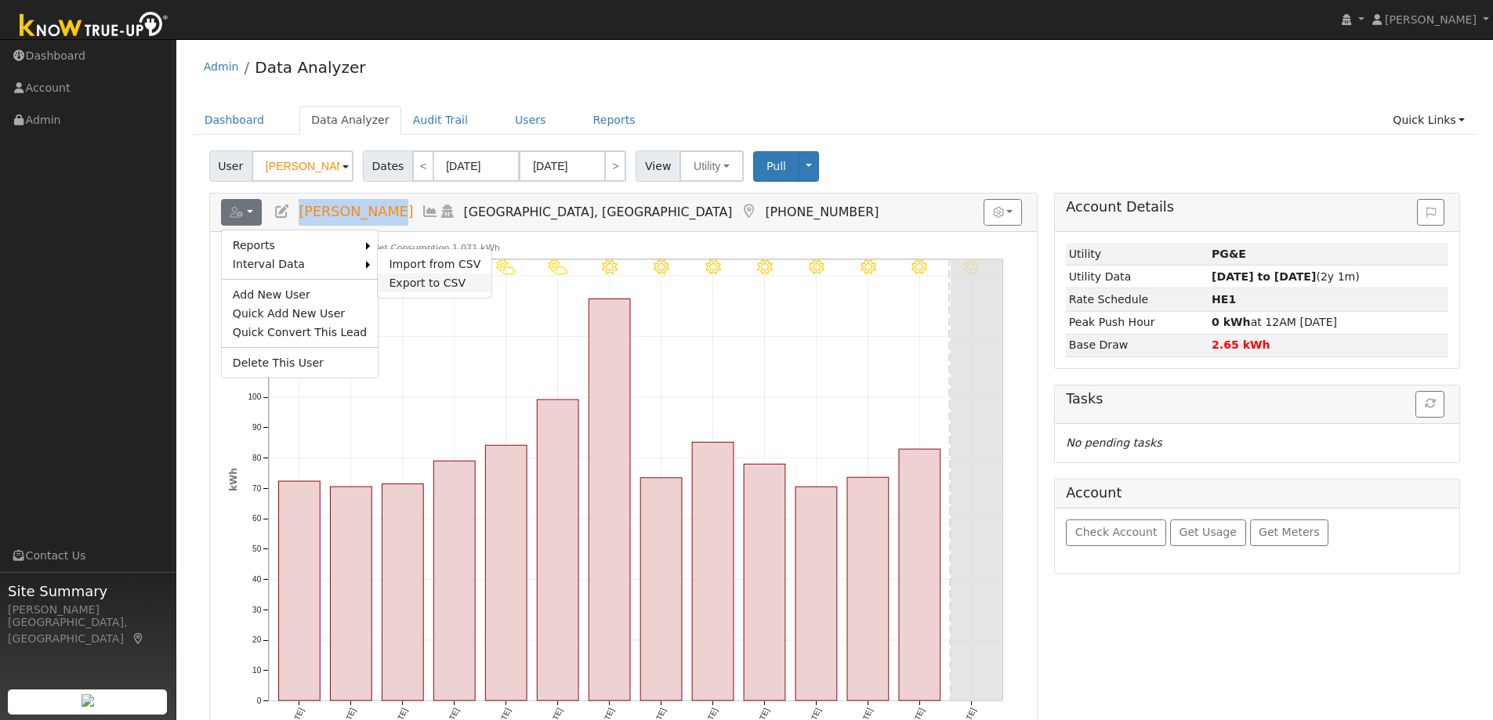
click at [390, 274] on link "Export to CSV" at bounding box center [435, 283] width 114 height 19
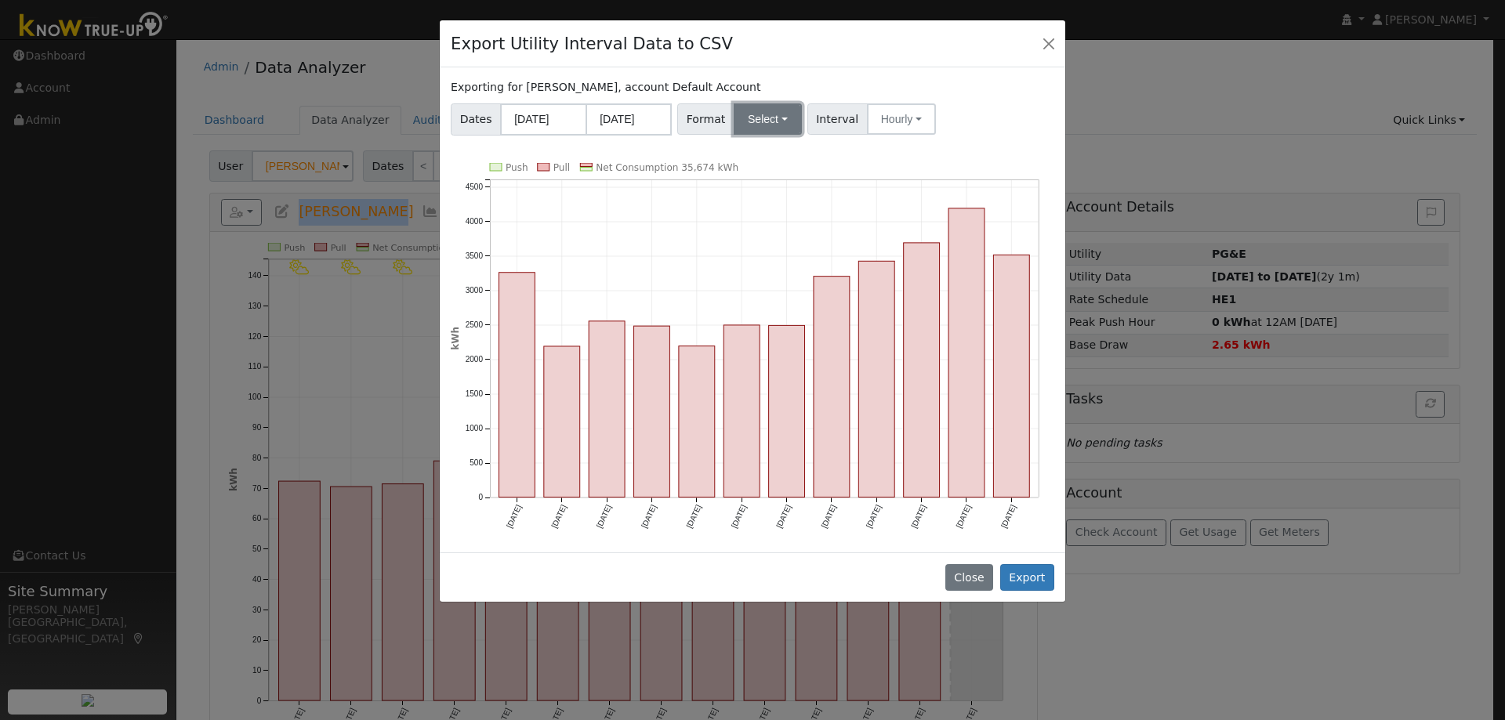
click at [751, 120] on button "Select" at bounding box center [768, 118] width 68 height 31
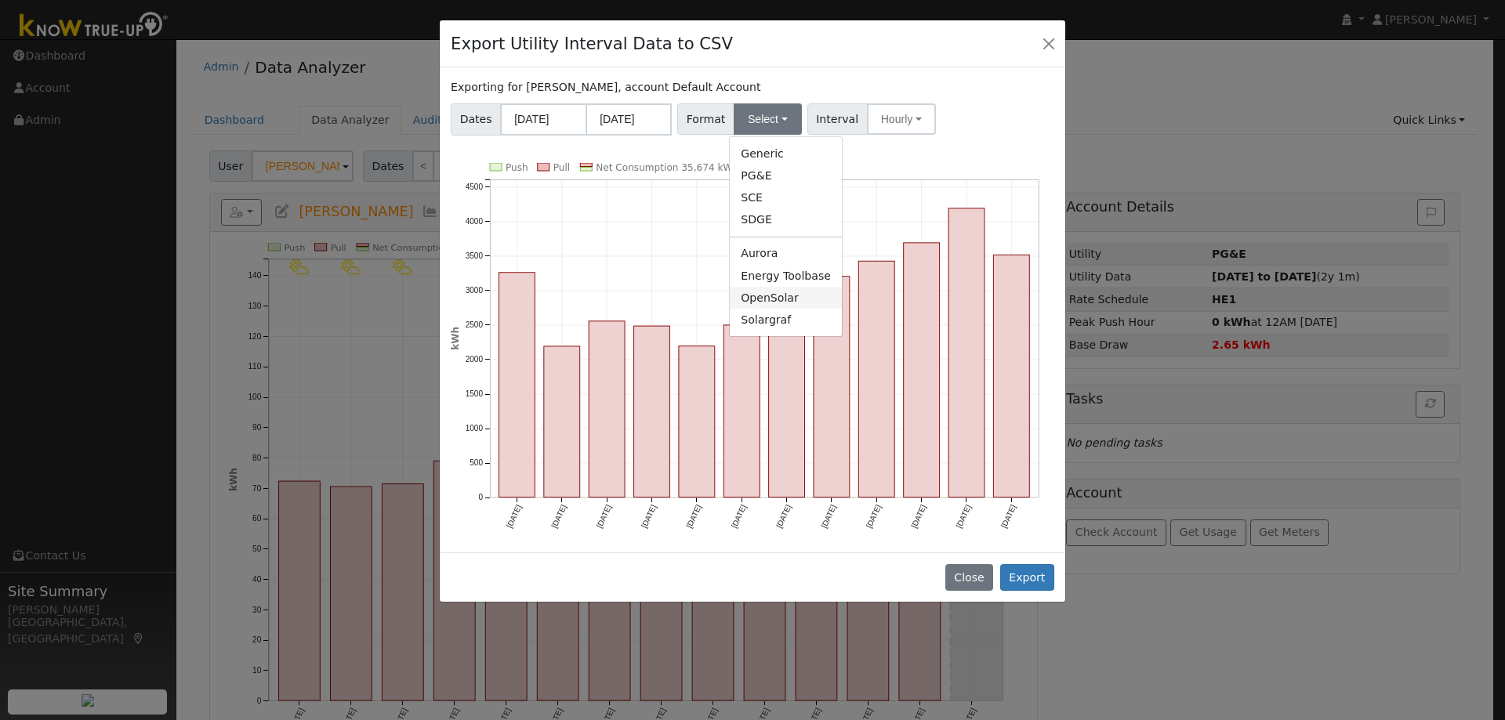
click at [782, 302] on link "OpenSolar" at bounding box center [786, 298] width 112 height 22
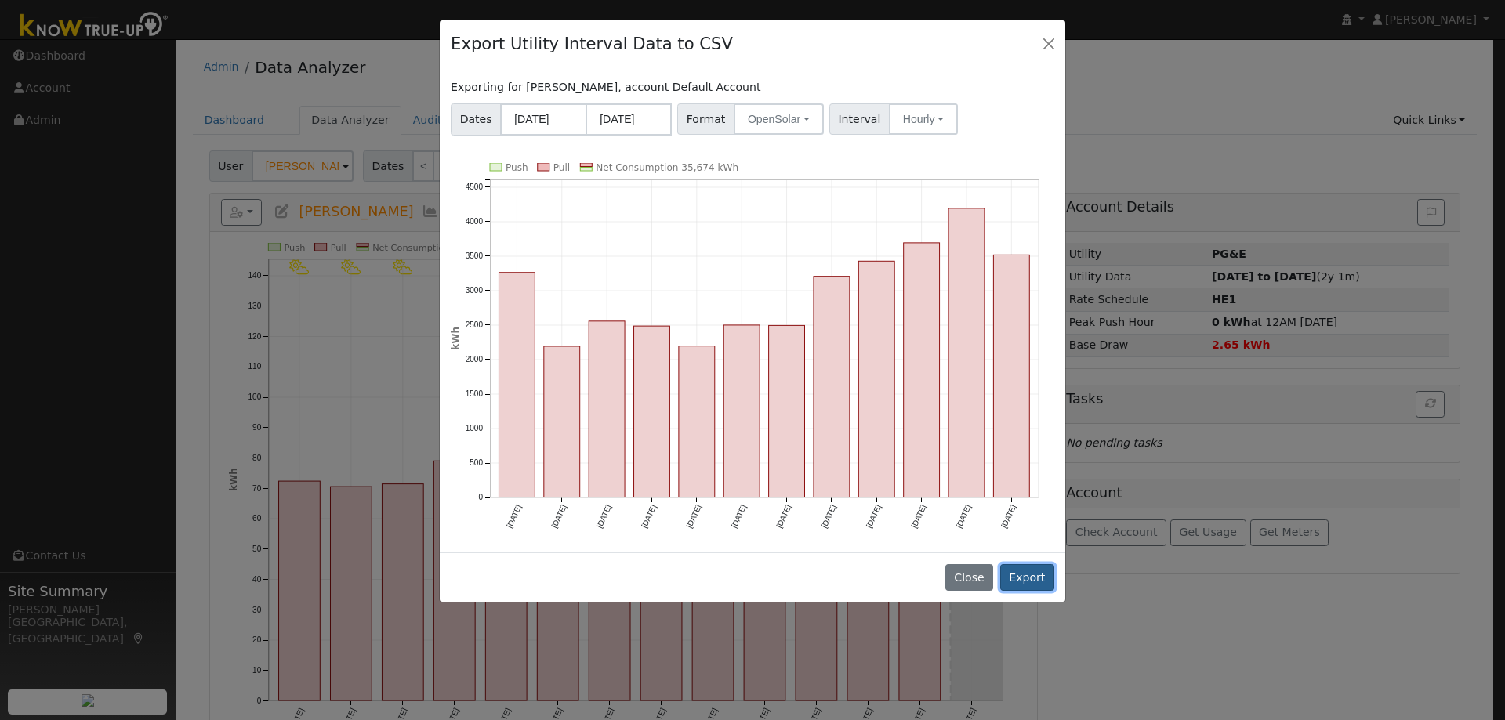
click at [1029, 586] on button "Export" at bounding box center [1027, 577] width 54 height 27
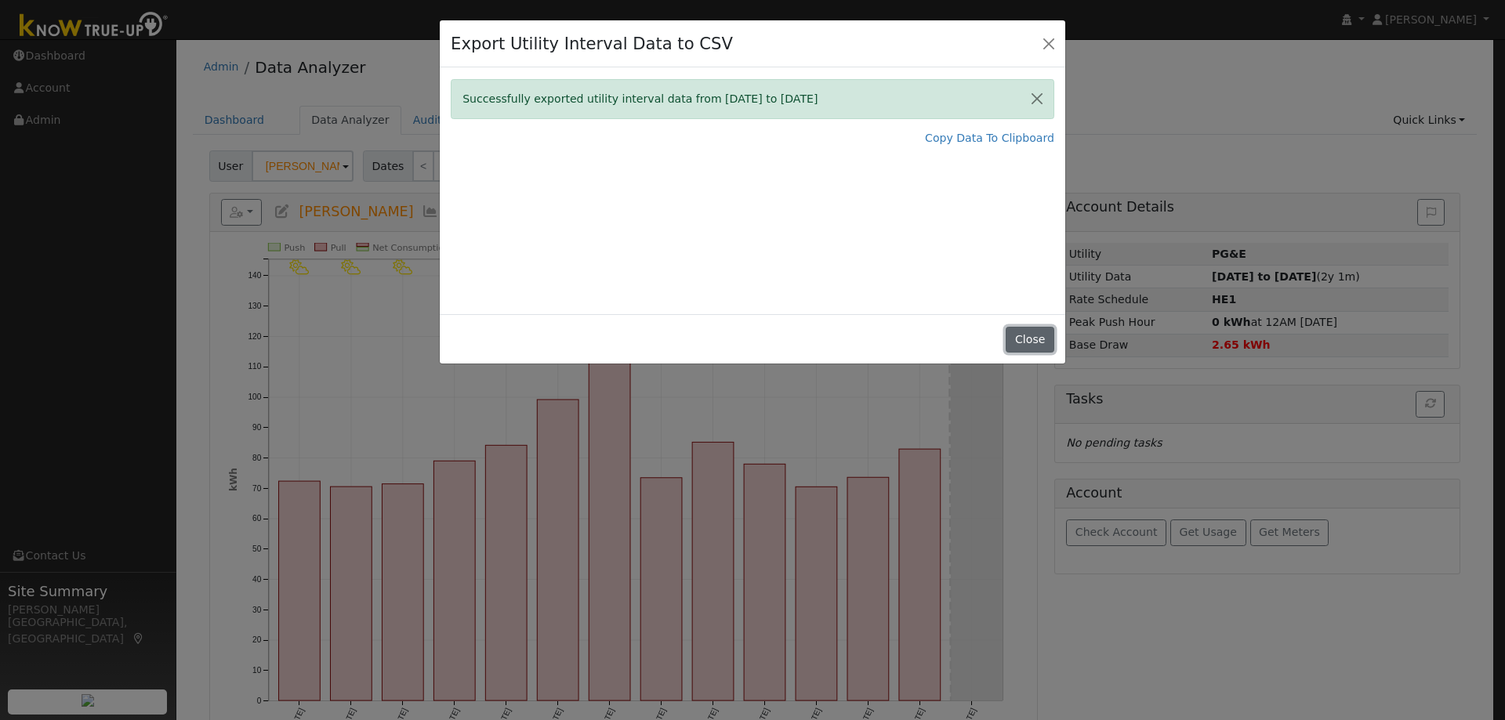
click at [1034, 333] on button "Close" at bounding box center [1030, 340] width 48 height 27
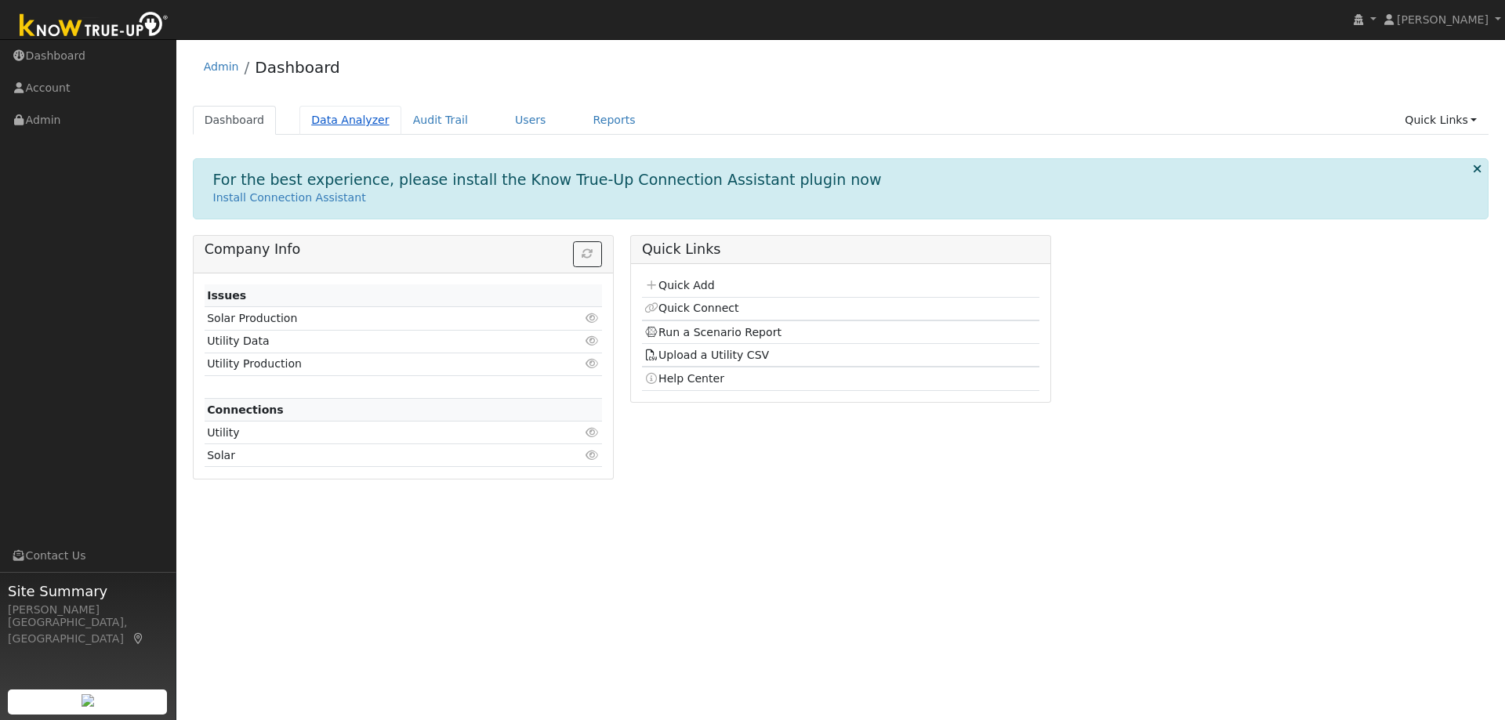
click at [353, 119] on link "Data Analyzer" at bounding box center [350, 120] width 102 height 29
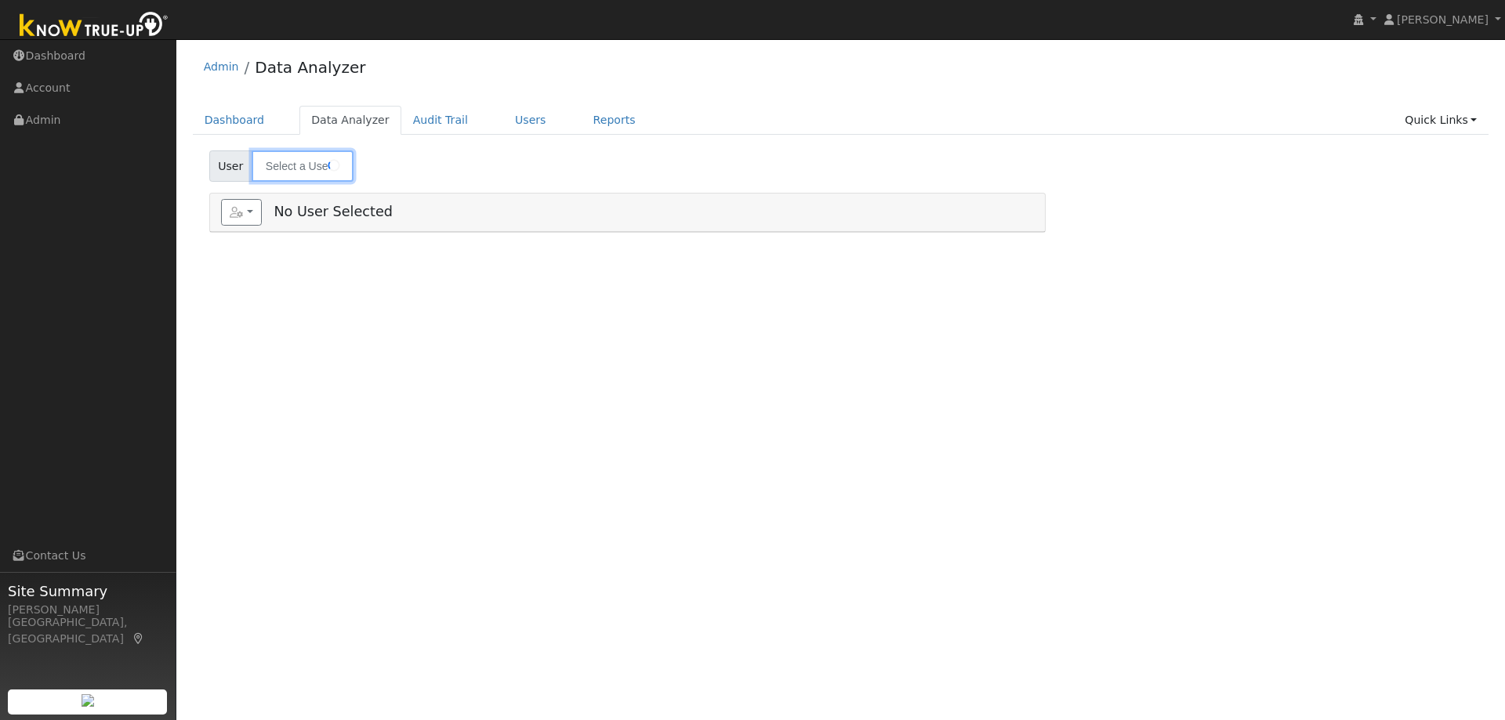
type input "[PERSON_NAME]"
